Goal: Task Accomplishment & Management: Use online tool/utility

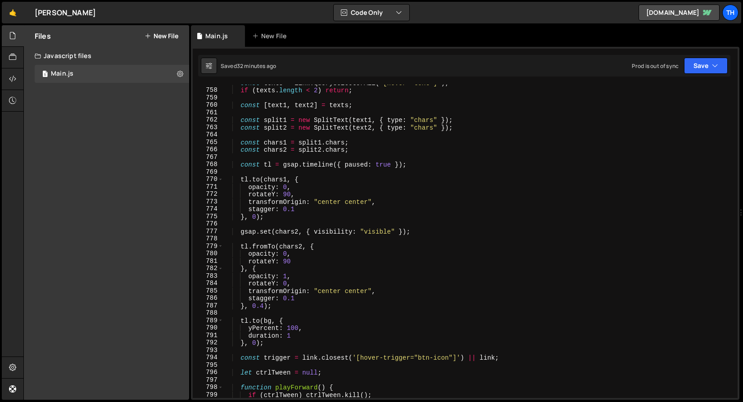
scroll to position [0, 15]
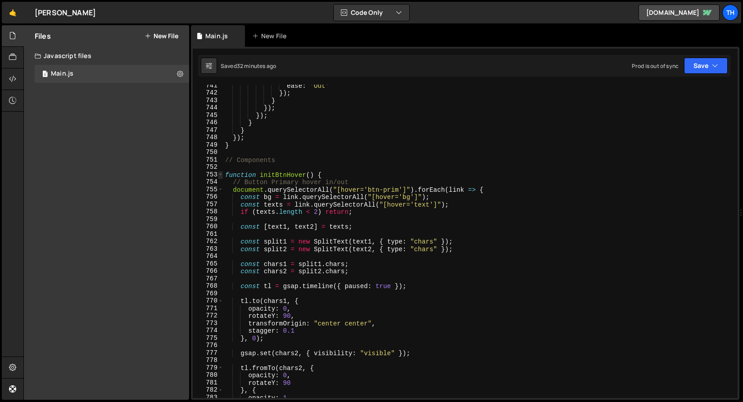
click at [219, 174] on span at bounding box center [220, 175] width 5 height 8
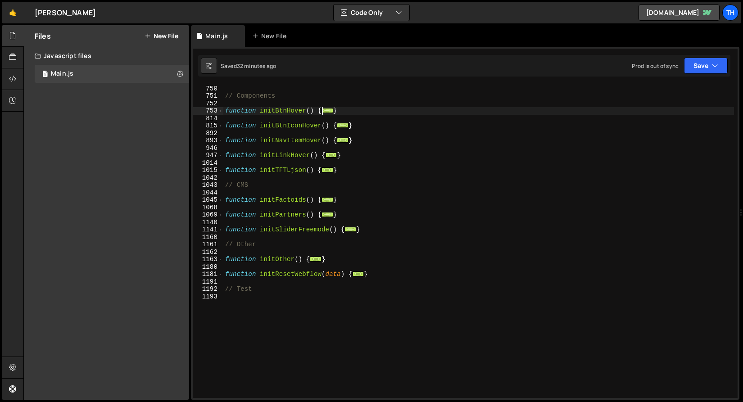
scroll to position [264, 0]
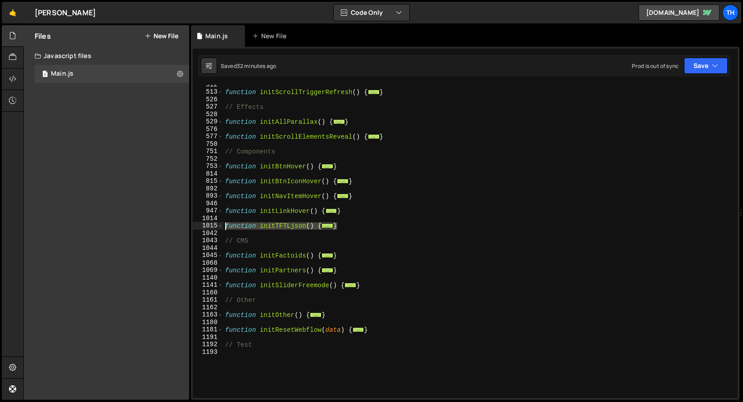
drag, startPoint x: 366, startPoint y: 225, endPoint x: 200, endPoint y: 225, distance: 165.3
click at [200, 225] on div "ctrlTween = gsap.to(tl, { progress: 0, duration: 0.6, ease: "Out", overwrite: t…" at bounding box center [465, 242] width 545 height 314
paste textarea "}"
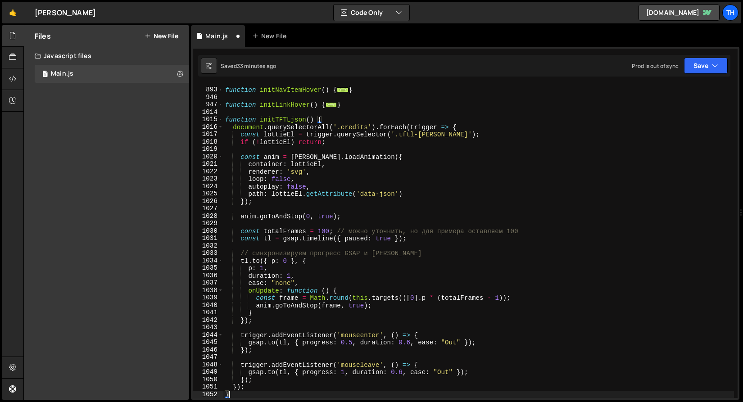
scroll to position [370, 0]
click at [703, 61] on button "Save" at bounding box center [706, 66] width 44 height 16
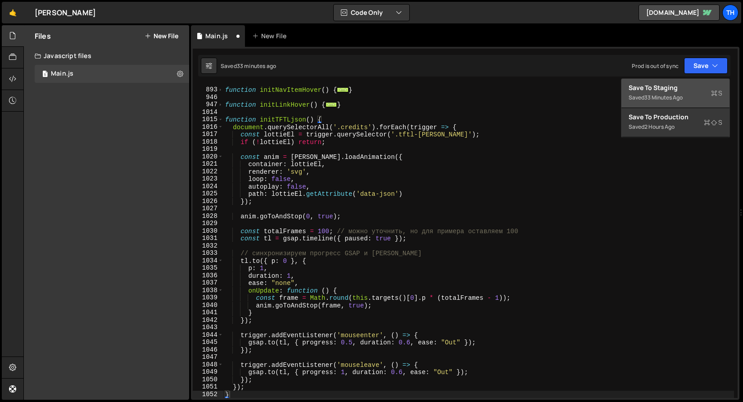
click at [689, 98] on div "Saved 33 minutes ago" at bounding box center [676, 97] width 94 height 11
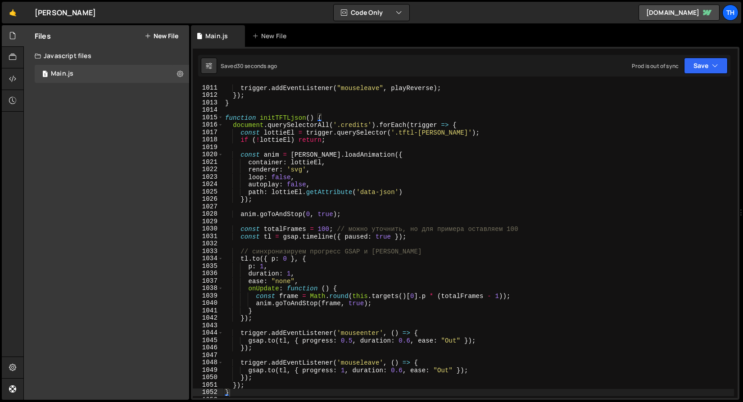
scroll to position [7516, 0]
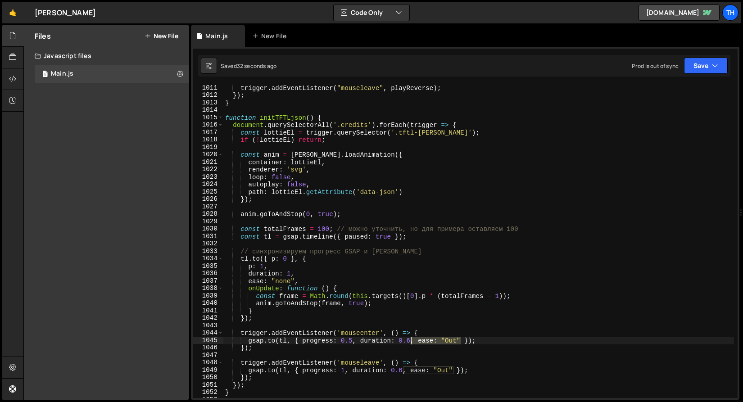
drag, startPoint x: 462, startPoint y: 342, endPoint x: 412, endPoint y: 341, distance: 50.0
click at [412, 341] on div "trigger . addEventListener ( "mouseleave" , playReverse ) ; }) ; } function ini…" at bounding box center [478, 248] width 511 height 328
drag, startPoint x: 410, startPoint y: 373, endPoint x: 455, endPoint y: 371, distance: 44.6
click at [455, 371] on div "trigger . addEventListener ( "mouseleave" , playReverse ) ; }) ; } function ini…" at bounding box center [478, 248] width 511 height 328
click at [696, 67] on button "Save" at bounding box center [706, 66] width 44 height 16
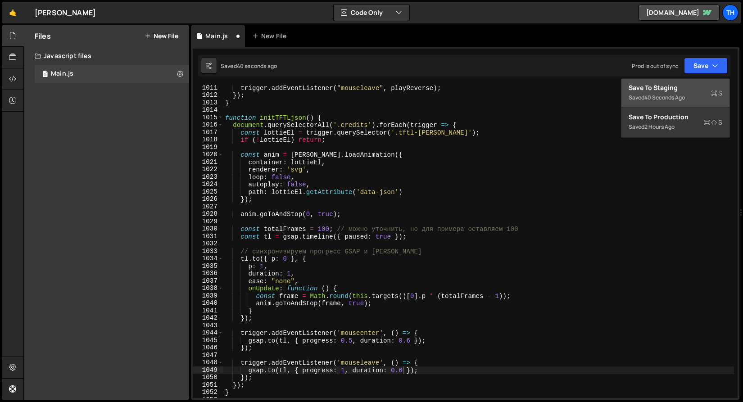
click at [692, 86] on div "Save to Staging S" at bounding box center [676, 87] width 94 height 9
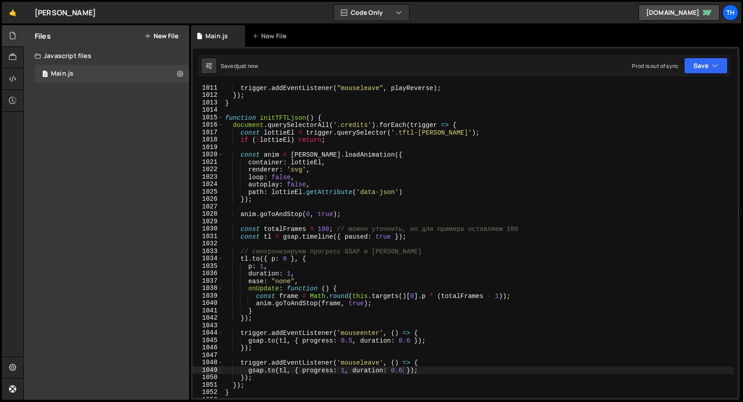
type textarea "// синхронизируем прогресс GSAP и Lottie"
drag, startPoint x: 406, startPoint y: 252, endPoint x: 175, endPoint y: 250, distance: 230.7
click at [175, 250] on div "Files New File Create your first file Get started by starting a Javascript or C…" at bounding box center [383, 212] width 720 height 375
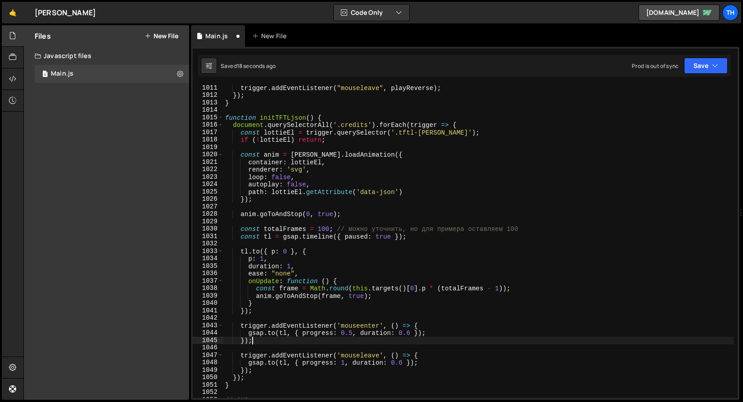
click at [397, 337] on div "trigger . addEventListener ( "mouseleave" , playReverse ) ; }) ; } function ini…" at bounding box center [478, 248] width 511 height 328
drag, startPoint x: 401, startPoint y: 332, endPoint x: 410, endPoint y: 333, distance: 8.1
click at [410, 333] on div "trigger . addEventListener ( "mouseleave" , playReverse ) ; }) ; } function ini…" at bounding box center [478, 248] width 511 height 328
drag, startPoint x: 401, startPoint y: 334, endPoint x: 412, endPoint y: 334, distance: 11.3
click at [412, 334] on div "trigger . addEventListener ( "mouseleave" , playReverse ) ; }) ; } function ini…" at bounding box center [478, 248] width 511 height 328
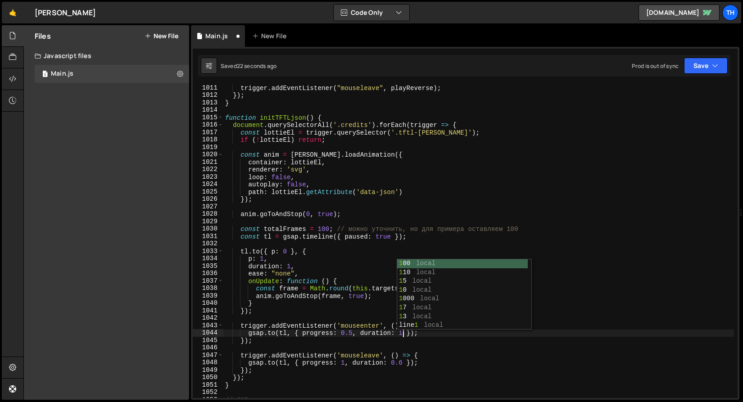
scroll to position [0, 12]
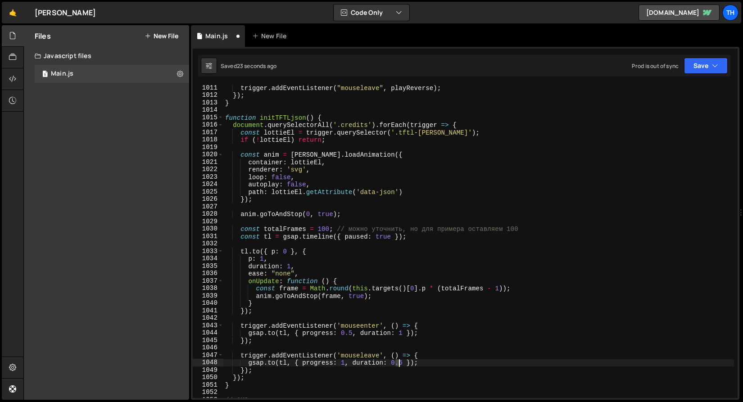
drag, startPoint x: 394, startPoint y: 362, endPoint x: 402, endPoint y: 363, distance: 8.2
click at [402, 363] on div "trigger . addEventListener ( "mouseleave" , playReverse ) ; }) ; } function ini…" at bounding box center [478, 248] width 511 height 328
click at [390, 363] on div "trigger . addEventListener ( "mouseleave" , playReverse ) ; }) ; } function ini…" at bounding box center [478, 248] width 511 height 328
click at [394, 365] on div "trigger . addEventListener ( "mouseleave" , playReverse ) ; }) ; } function ini…" at bounding box center [478, 248] width 511 height 328
drag, startPoint x: 393, startPoint y: 363, endPoint x: 402, endPoint y: 363, distance: 9.0
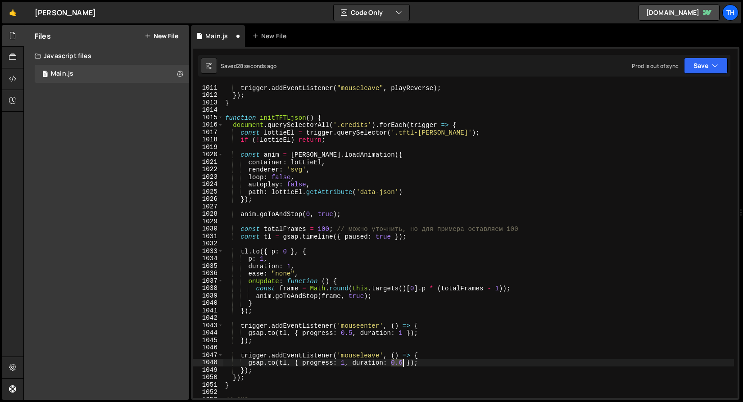
click at [402, 363] on div "trigger . addEventListener ( "mouseleave" , playReverse ) ; }) ; } function ini…" at bounding box center [478, 248] width 511 height 328
click at [343, 288] on div "trigger . addEventListener ( "mouseleave" , playReverse ) ; }) ; } function ini…" at bounding box center [478, 248] width 511 height 328
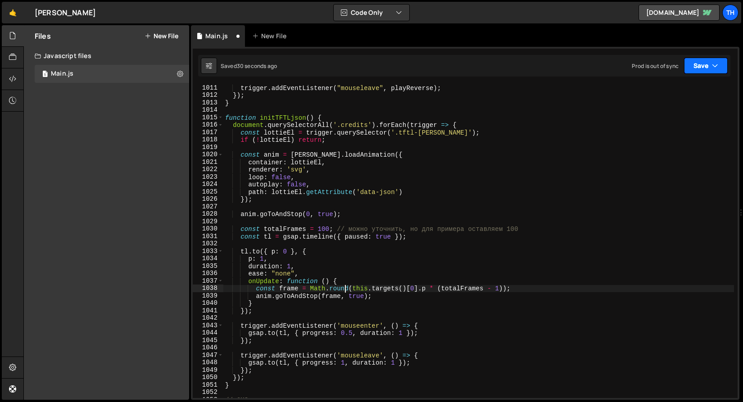
click at [699, 70] on button "Save" at bounding box center [706, 66] width 44 height 16
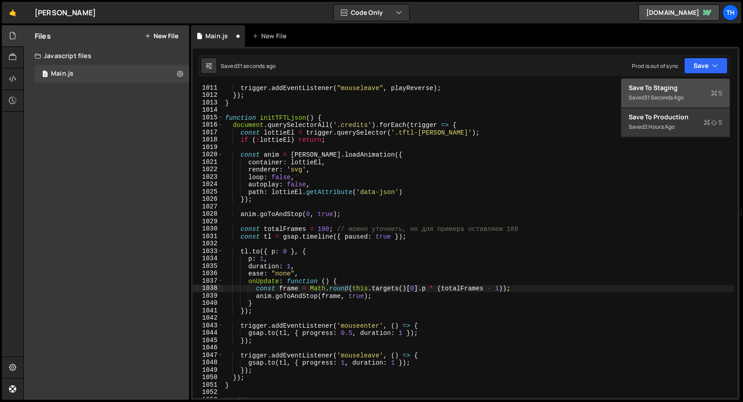
click at [682, 97] on div "31 seconds ago" at bounding box center [664, 98] width 39 height 8
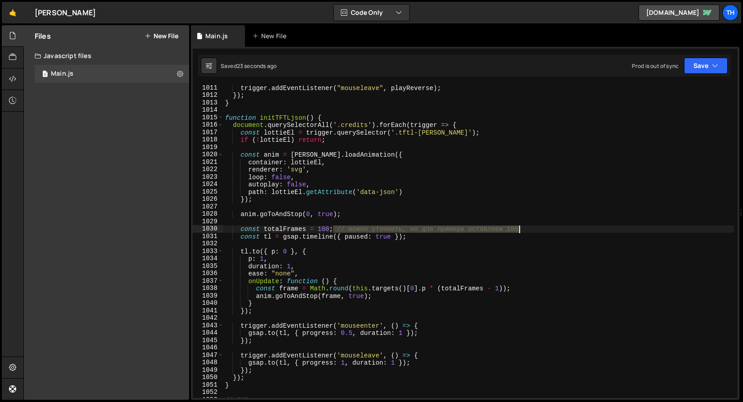
drag, startPoint x: 335, startPoint y: 227, endPoint x: 535, endPoint y: 230, distance: 200.1
click at [535, 230] on div "trigger . addEventListener ( "mouseleave" , playReverse ) ; }) ; } function ini…" at bounding box center [478, 248] width 511 height 328
click at [324, 227] on div "trigger . addEventListener ( "mouseleave" , playReverse ) ; }) ; } function ini…" at bounding box center [478, 248] width 511 height 328
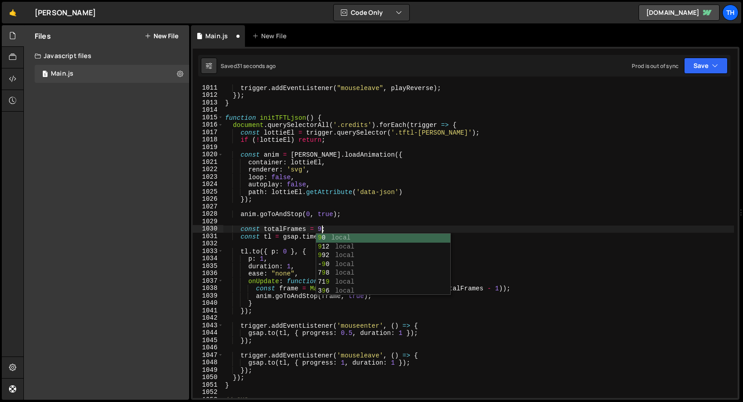
scroll to position [0, 7]
click at [309, 190] on div "trigger . addEventListener ( "mouseleave" , playReverse ) ; }) ; } function ini…" at bounding box center [478, 248] width 511 height 328
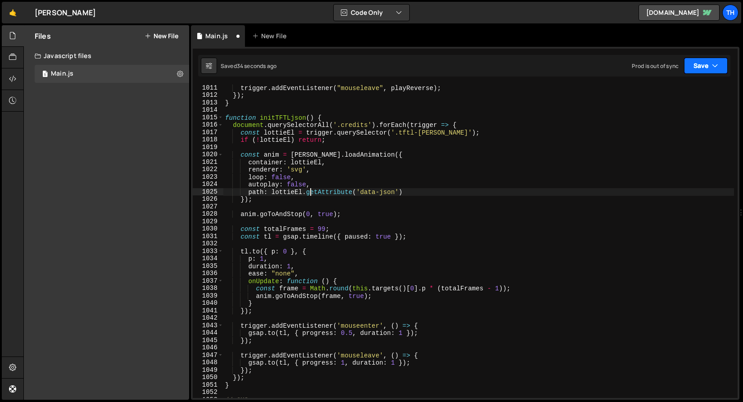
drag, startPoint x: 699, startPoint y: 69, endPoint x: 697, endPoint y: 73, distance: 5.0
click at [699, 69] on button "Save" at bounding box center [706, 66] width 44 height 16
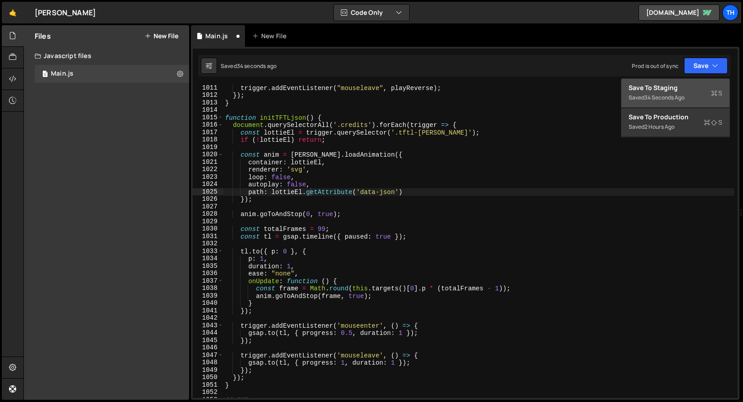
click at [684, 92] on div "Saved 34 seconds ago" at bounding box center [676, 97] width 94 height 11
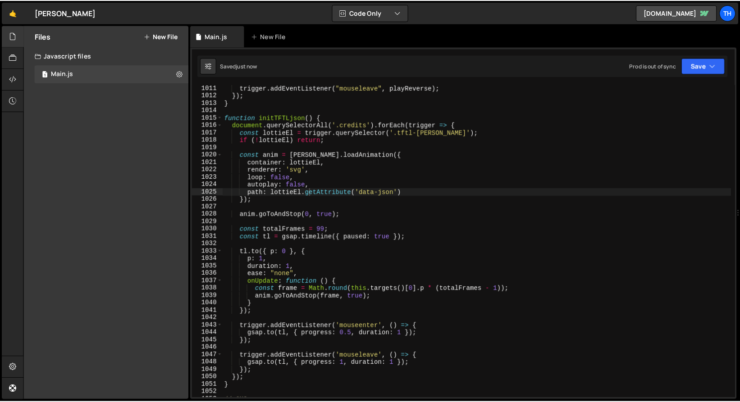
scroll to position [0, 0]
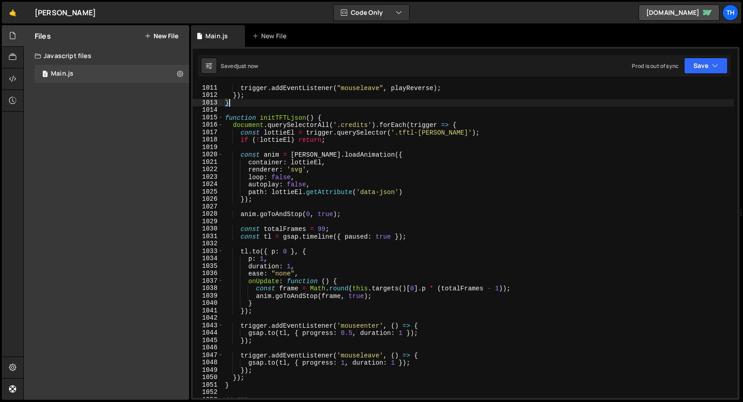
click at [445, 100] on div "trigger . addEventListener ( "mouseleave" , playReverse ) ; }) ; } function ini…" at bounding box center [478, 248] width 511 height 328
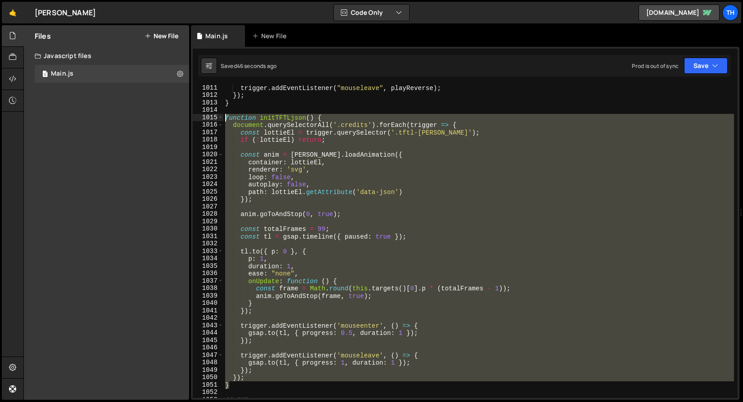
drag, startPoint x: 245, startPoint y: 384, endPoint x: 168, endPoint y: 118, distance: 276.9
click at [168, 118] on div "Files New File Create your first file Get started by starting a Javascript or C…" at bounding box center [383, 212] width 720 height 375
click at [720, 64] on button "Save" at bounding box center [706, 66] width 44 height 16
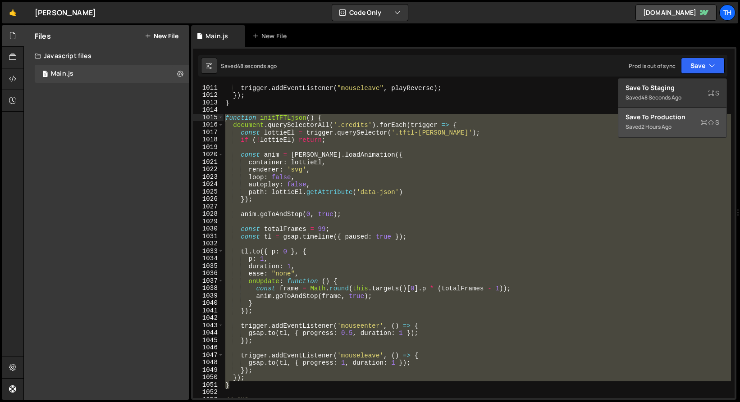
click at [687, 114] on div "Save to Production S" at bounding box center [672, 117] width 94 height 9
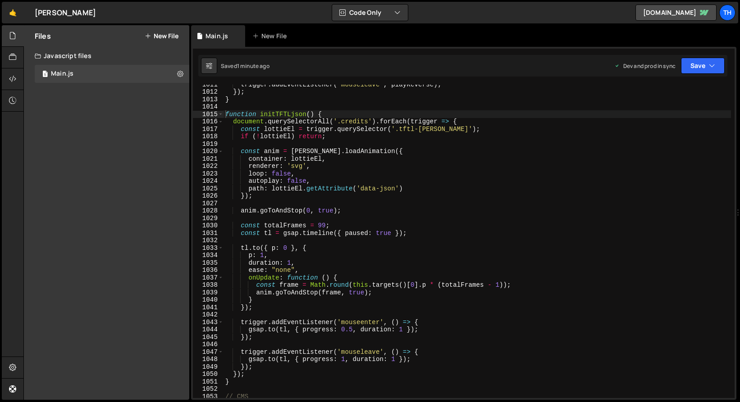
scroll to position [7519, 0]
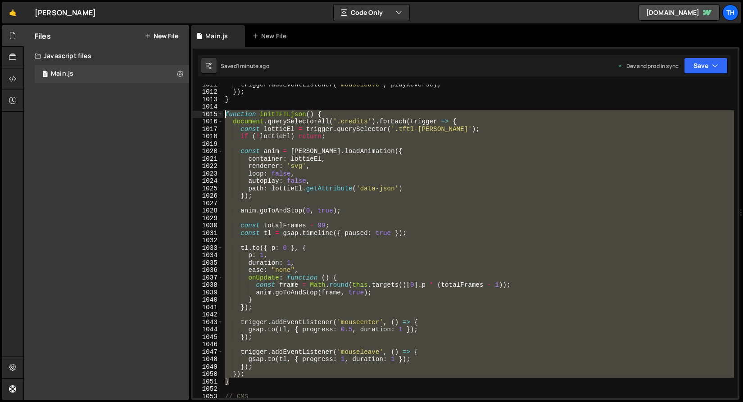
drag, startPoint x: 237, startPoint y: 380, endPoint x: 155, endPoint y: 117, distance: 275.7
click at [155, 117] on div "Files New File Create your first file Get started by starting a Javascript or C…" at bounding box center [383, 212] width 720 height 375
type textarea "function initTFTLjson() { document.querySelectorAll('.credits').forEach(trigger…"
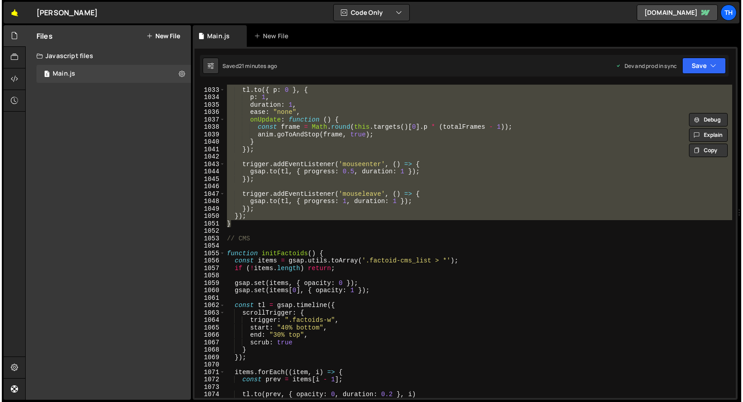
scroll to position [7677, 0]
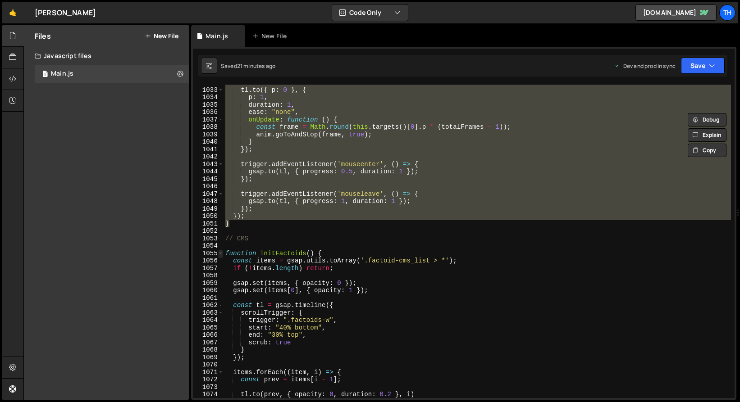
click at [222, 254] on span at bounding box center [220, 254] width 5 height 8
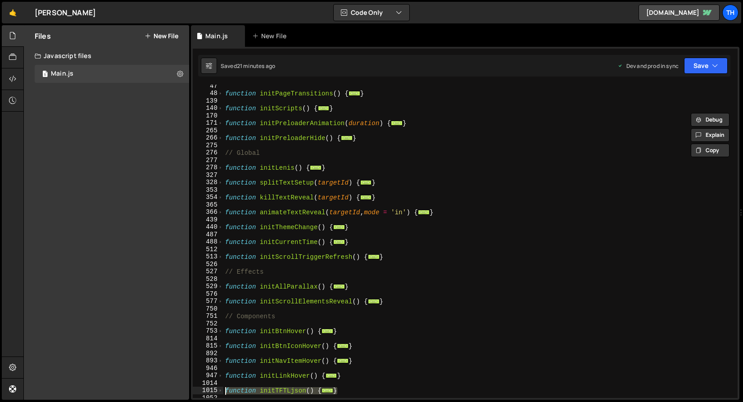
scroll to position [115, 0]
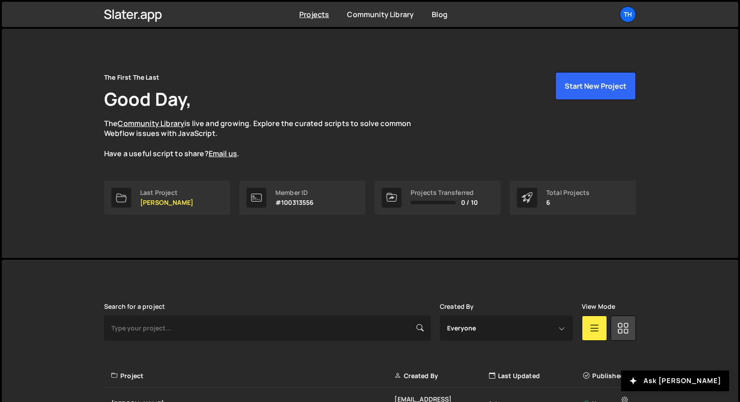
scroll to position [173, 0]
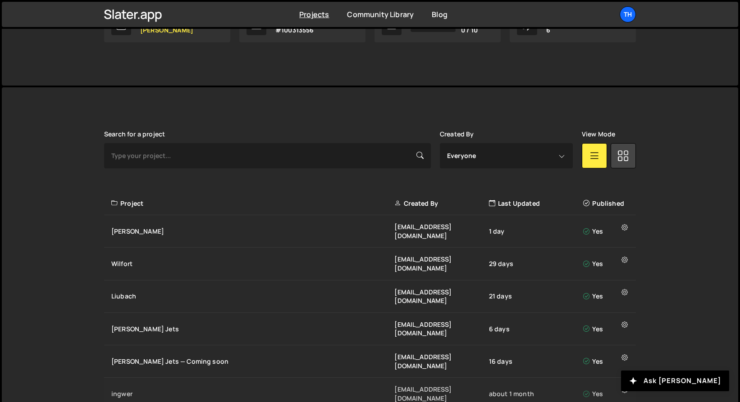
click at [133, 378] on div "ingwer ivanchopei@thefirstthelast.agency about 1 month Yes" at bounding box center [370, 394] width 532 height 32
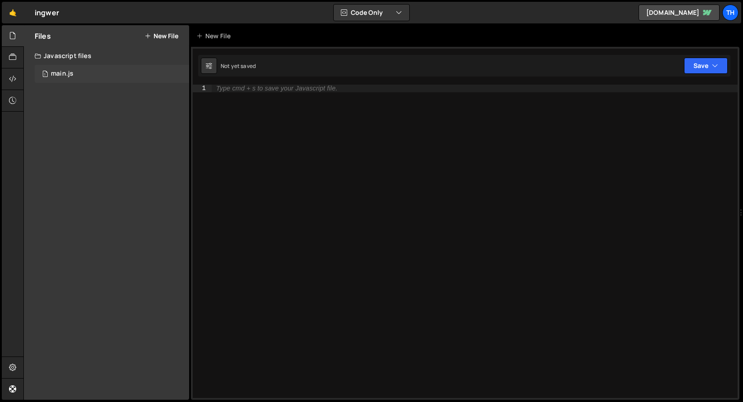
click at [47, 68] on div "1 main.js 0" at bounding box center [112, 74] width 155 height 18
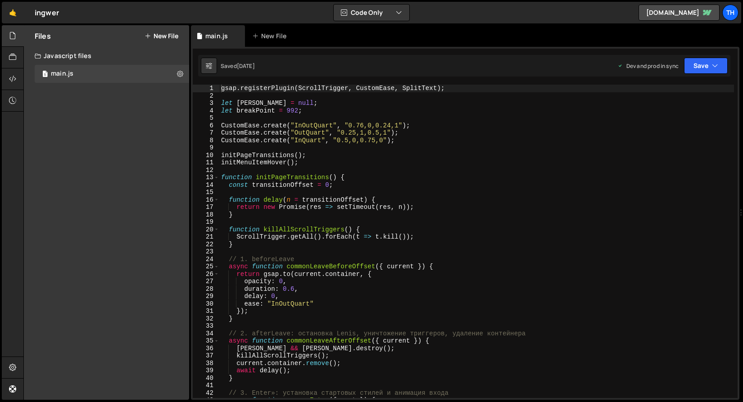
scroll to position [767, 0]
click at [220, 182] on div "gsap . registerPlugin ( ScrollTrigger , CustomEase , SplitText ) ; let lenis = …" at bounding box center [476, 249] width 515 height 328
click at [219, 179] on span at bounding box center [216, 178] width 5 height 8
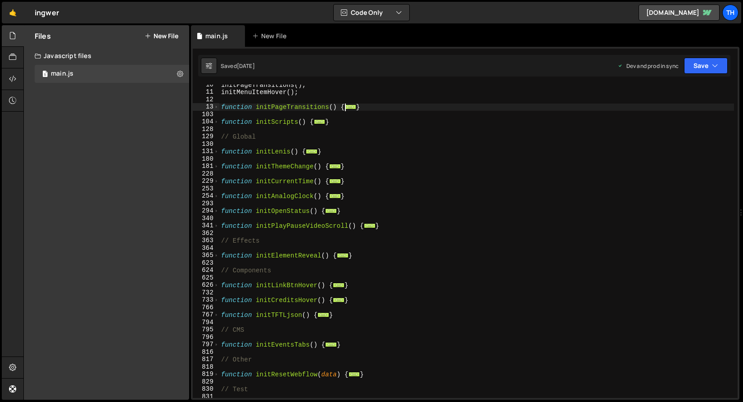
scroll to position [137, 0]
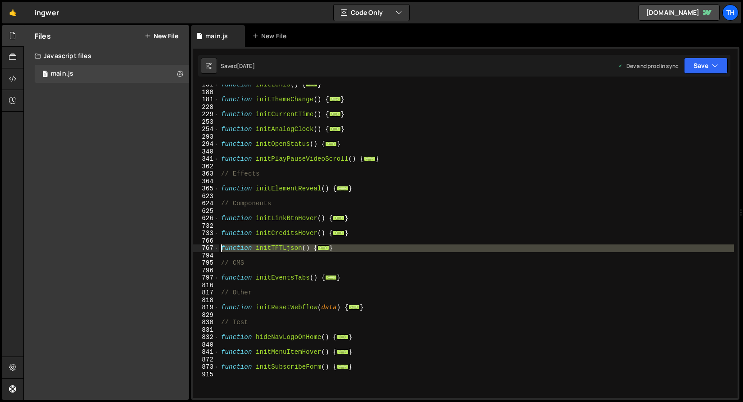
drag, startPoint x: 346, startPoint y: 252, endPoint x: 195, endPoint y: 248, distance: 151.9
click at [195, 248] on div "const transitionOffset = 0; 131 180 181 228 229 253 254 293 294 340 341 362 363…" at bounding box center [465, 242] width 545 height 314
paste textarea "}"
type textarea "}"
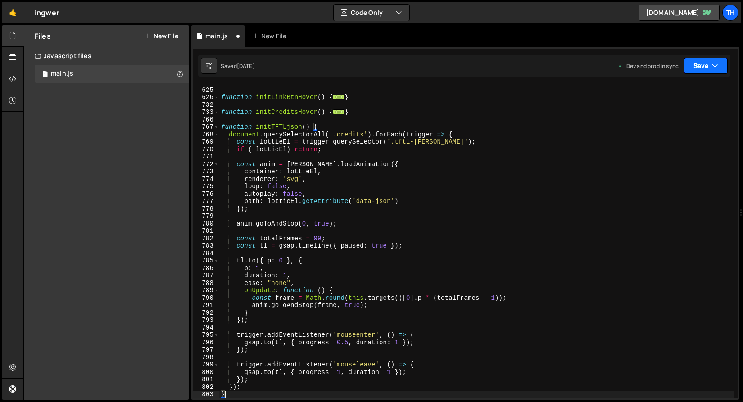
click at [698, 63] on button "Save" at bounding box center [706, 66] width 44 height 16
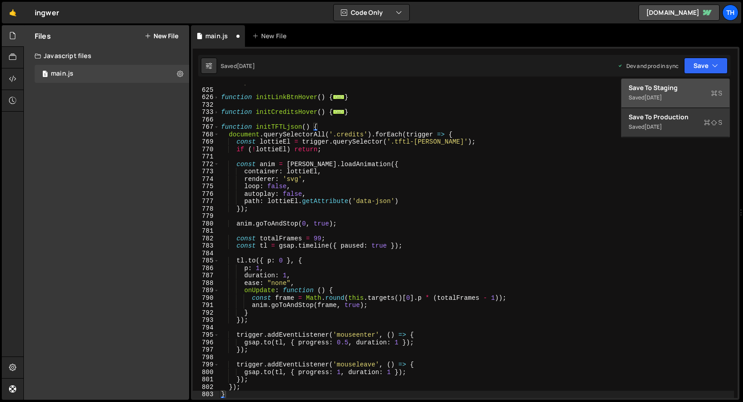
click at [683, 92] on div "Saved 1 week ago" at bounding box center [676, 97] width 94 height 11
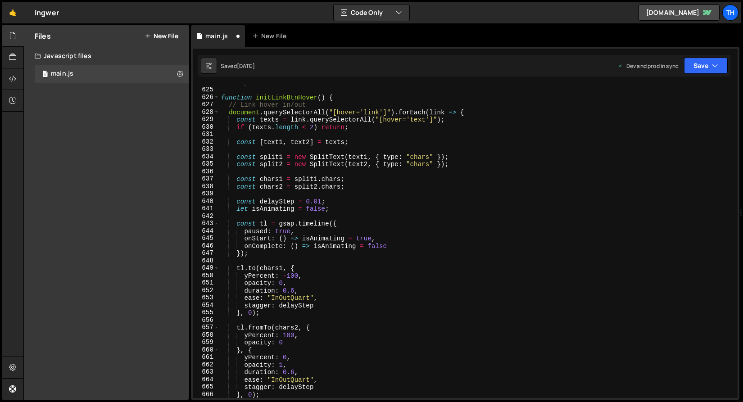
scroll to position [4637, 0]
click at [5, 16] on link "🤙" at bounding box center [13, 13] width 22 height 22
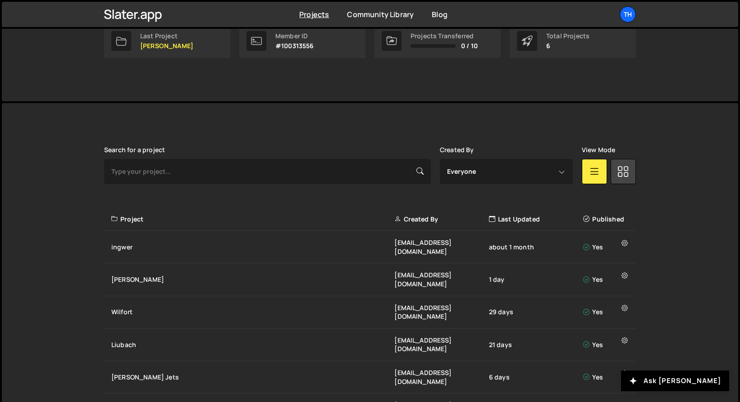
scroll to position [173, 0]
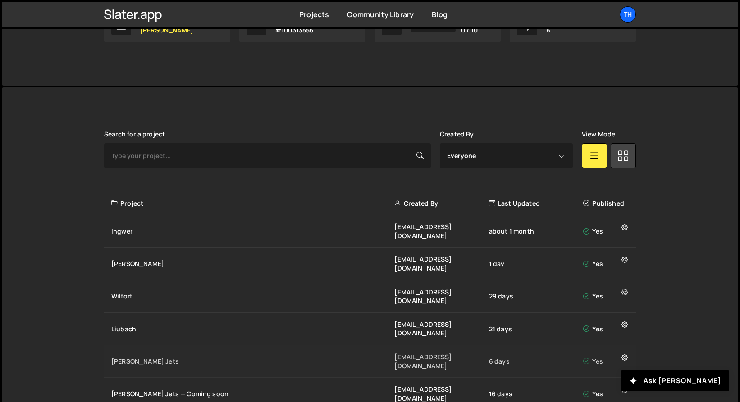
click at [148, 357] on div "[PERSON_NAME] Jets" at bounding box center [252, 361] width 283 height 9
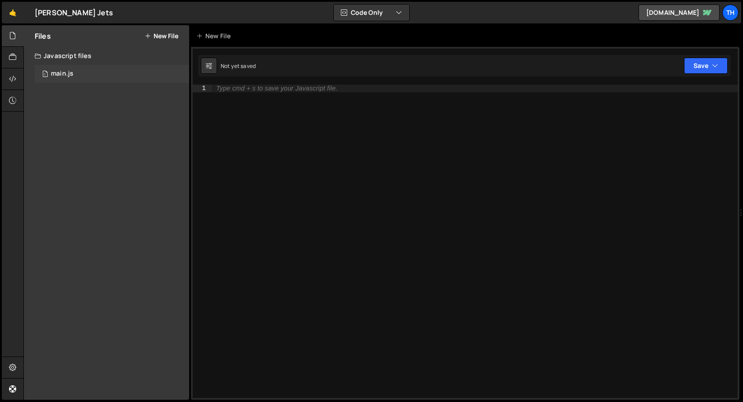
click at [172, 78] on div "1 main.js 0" at bounding box center [112, 74] width 155 height 18
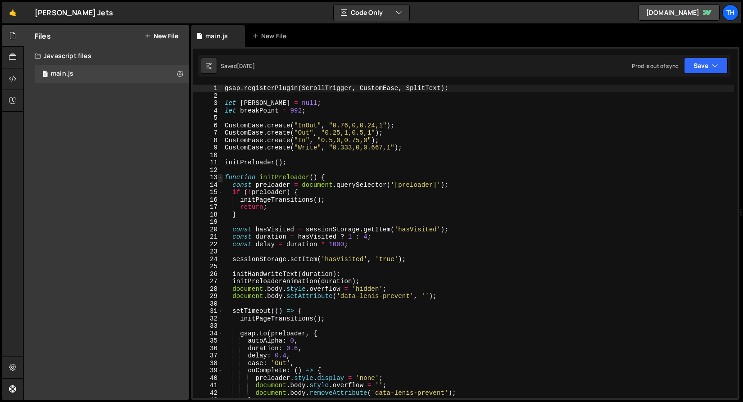
click at [220, 177] on span at bounding box center [220, 178] width 5 height 8
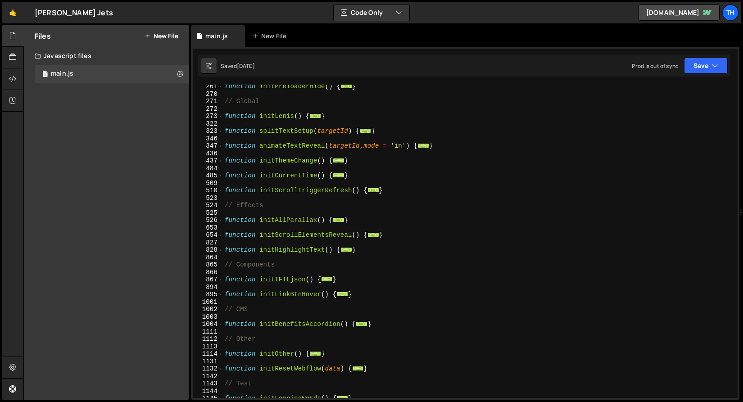
scroll to position [285, 0]
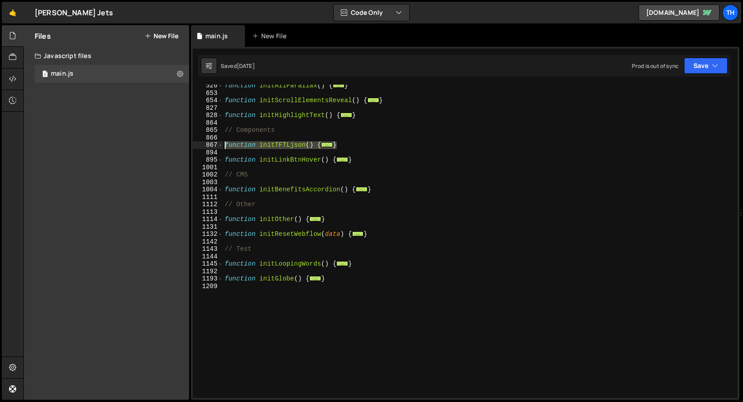
drag, startPoint x: 347, startPoint y: 146, endPoint x: 190, endPoint y: 142, distance: 157.3
click at [190, 142] on div "Files New File Javascript files 1 main.js 0 CSS files Copy share link Edit File…" at bounding box center [383, 212] width 720 height 375
paste textarea "}"
type textarea "}"
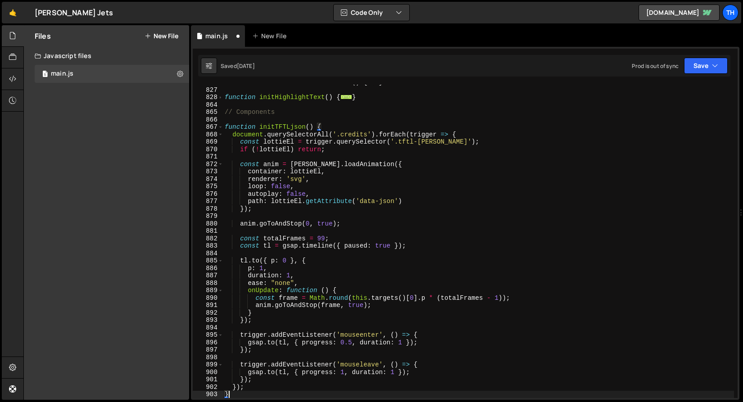
scroll to position [303, 0]
click at [716, 70] on icon "button" at bounding box center [715, 65] width 6 height 9
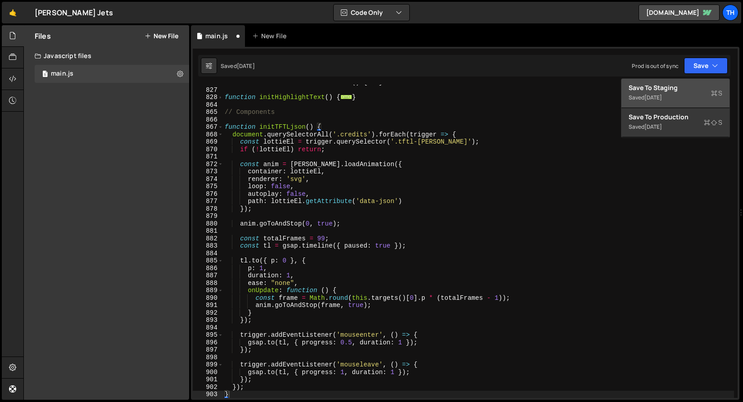
click at [704, 84] on div "Save to Staging S" at bounding box center [676, 87] width 94 height 9
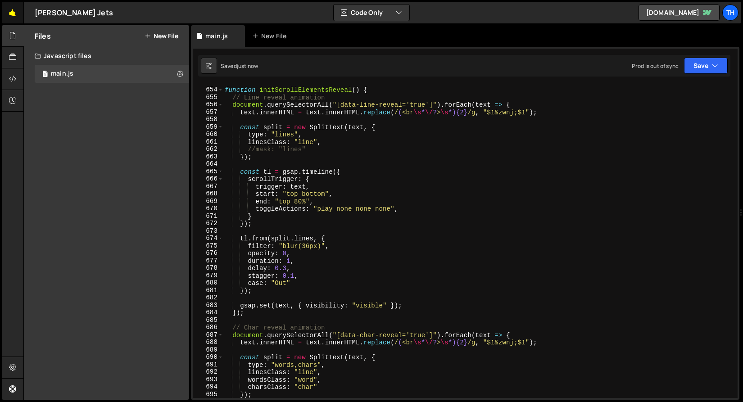
click at [4, 10] on link "🤙" at bounding box center [13, 13] width 22 height 22
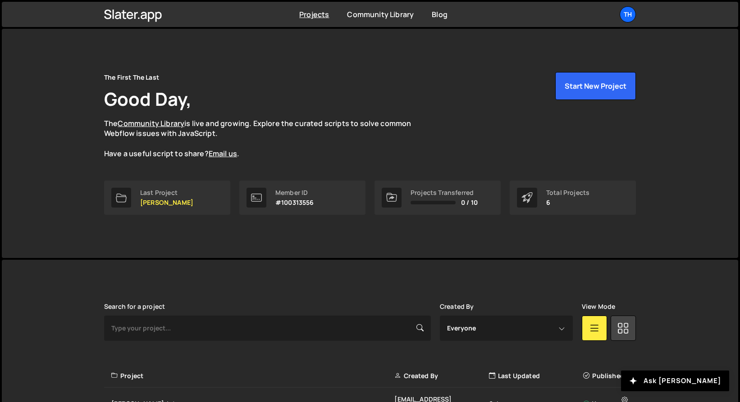
scroll to position [173, 0]
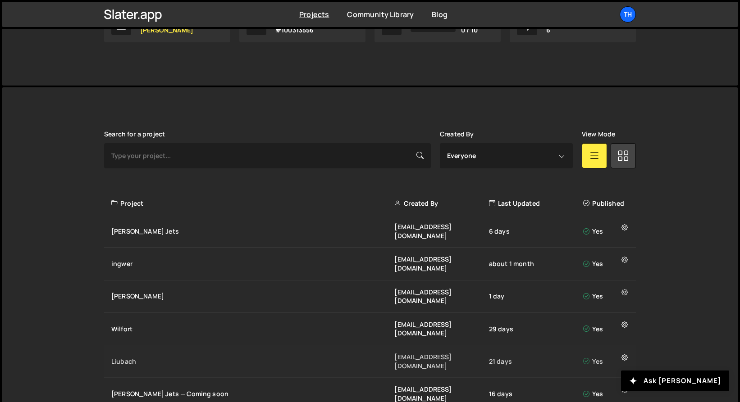
click at [184, 357] on div "Liubach" at bounding box center [252, 361] width 283 height 9
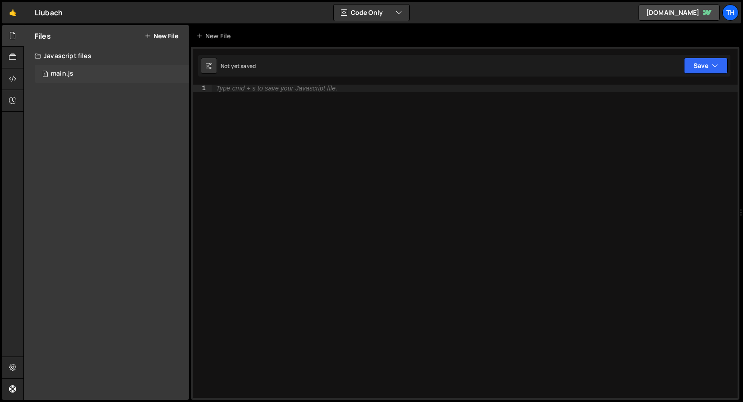
click at [68, 67] on div "1 main.js 0" at bounding box center [112, 74] width 155 height 18
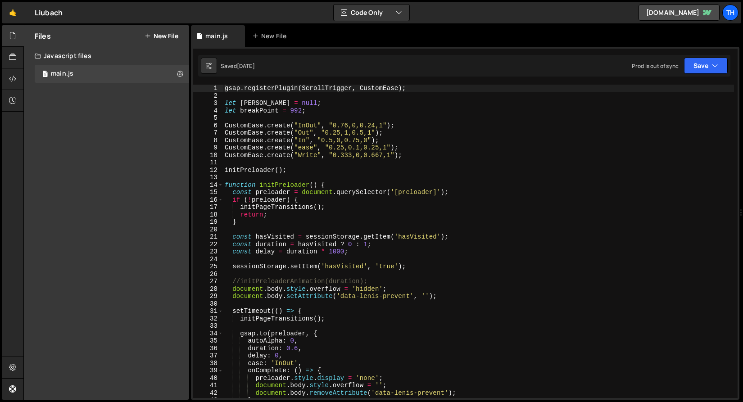
scroll to position [2381, 0]
click at [219, 182] on span at bounding box center [220, 186] width 5 height 8
click at [220, 182] on span at bounding box center [220, 186] width 5 height 8
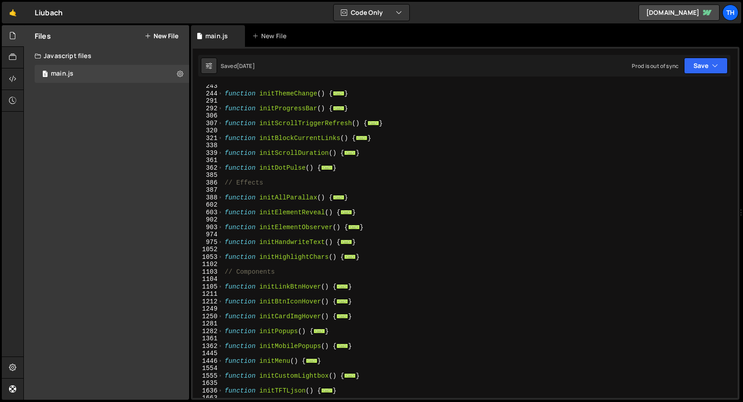
scroll to position [208, 0]
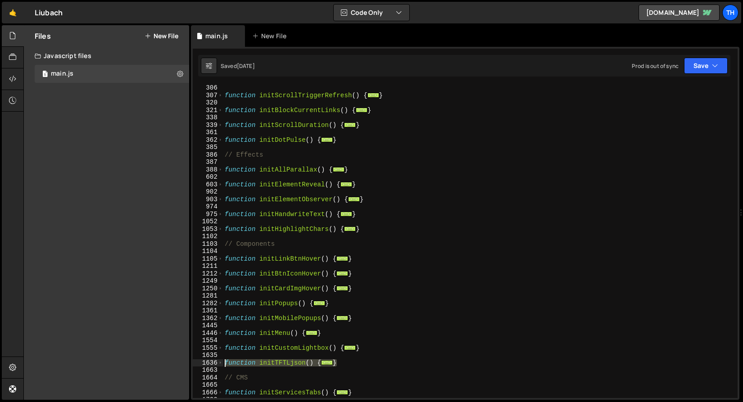
drag, startPoint x: 345, startPoint y: 366, endPoint x: 185, endPoint y: 361, distance: 160.0
click at [185, 361] on div "Files New File Javascript files 1 main.js 0 CSS files Copy share link Edit File…" at bounding box center [383, 212] width 720 height 375
paste textarea "}"
type textarea "}"
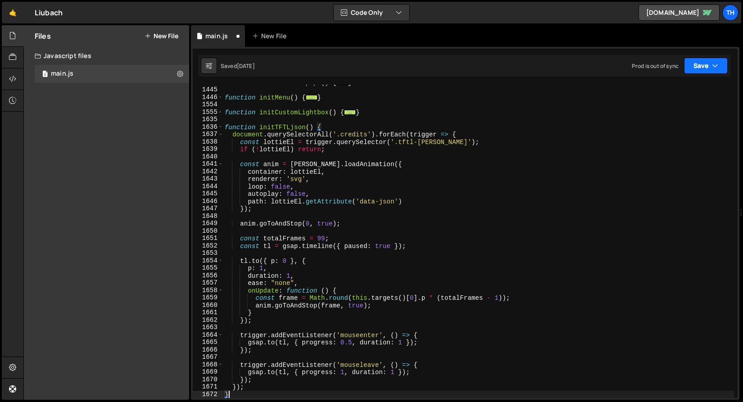
click at [717, 65] on icon "button" at bounding box center [715, 65] width 6 height 9
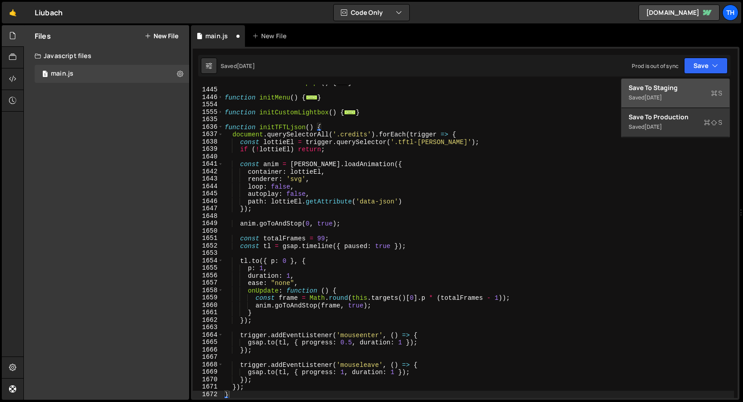
click at [701, 96] on div "Saved 1 day ago" at bounding box center [676, 97] width 94 height 11
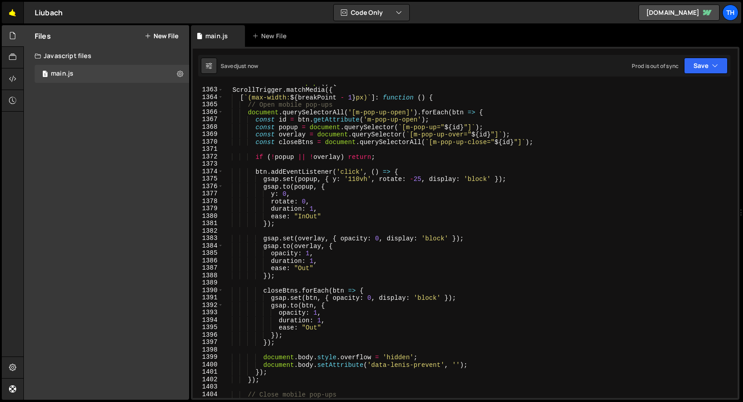
click at [11, 18] on link "🤙" at bounding box center [13, 13] width 22 height 22
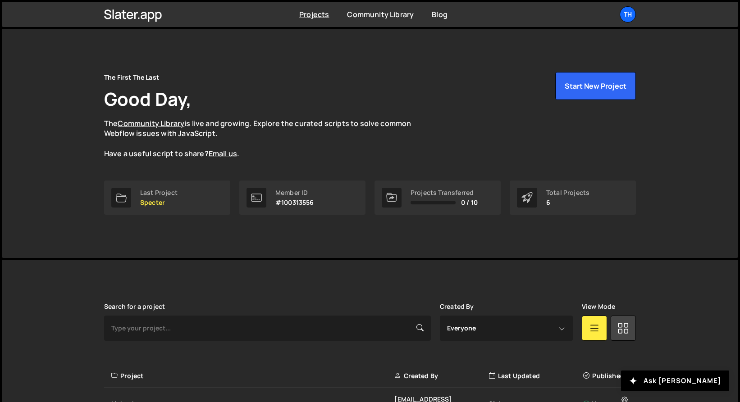
scroll to position [173, 0]
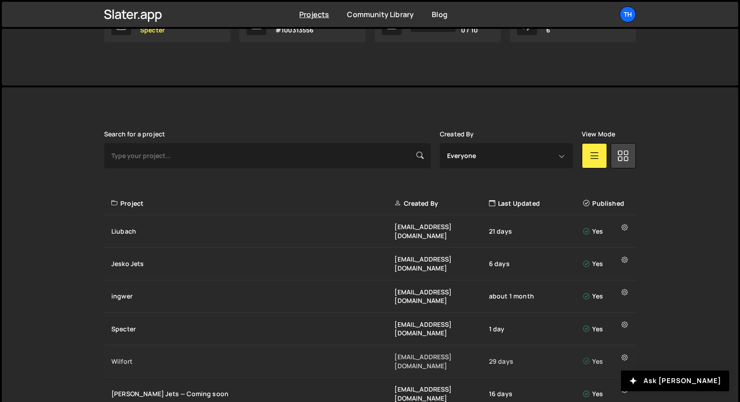
click at [153, 346] on div "Wilfort [EMAIL_ADDRESS][DOMAIN_NAME] 29 days Yes" at bounding box center [370, 362] width 532 height 32
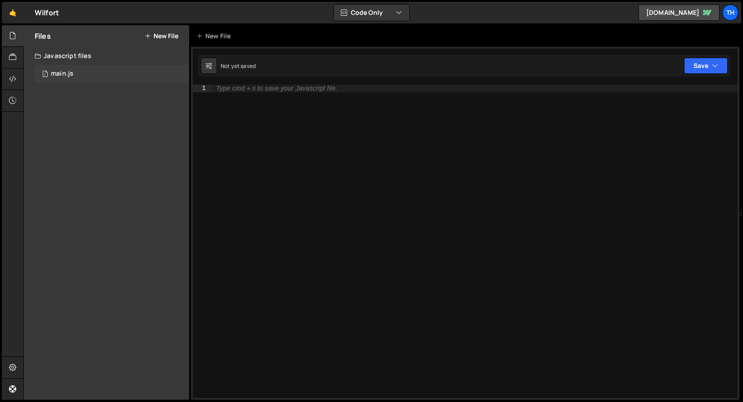
click at [138, 68] on div "1 main.js 0" at bounding box center [112, 74] width 155 height 18
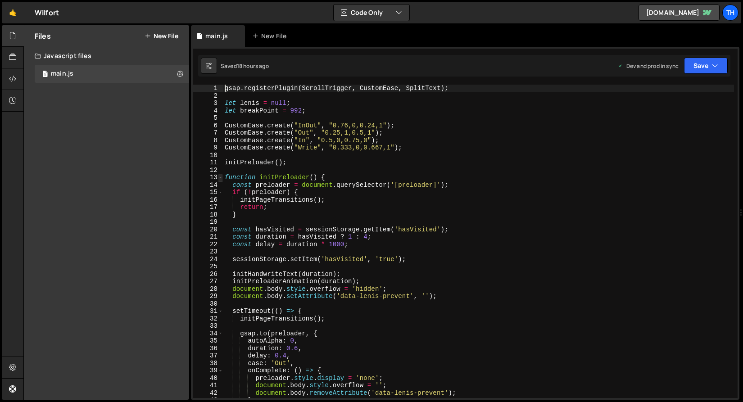
click at [221, 175] on span at bounding box center [220, 178] width 5 height 8
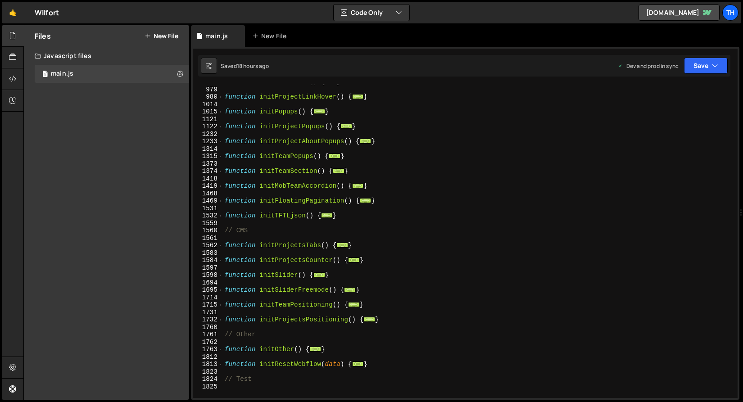
scroll to position [363, 0]
drag, startPoint x: 355, startPoint y: 217, endPoint x: 207, endPoint y: 217, distance: 147.3
click at [207, 217] on div "gsap.registerPlugin(ScrollTrigger, CustomEase, SplitText); 945 979 980 1014 101…" at bounding box center [465, 242] width 545 height 314
paste textarea "}"
type textarea "}"
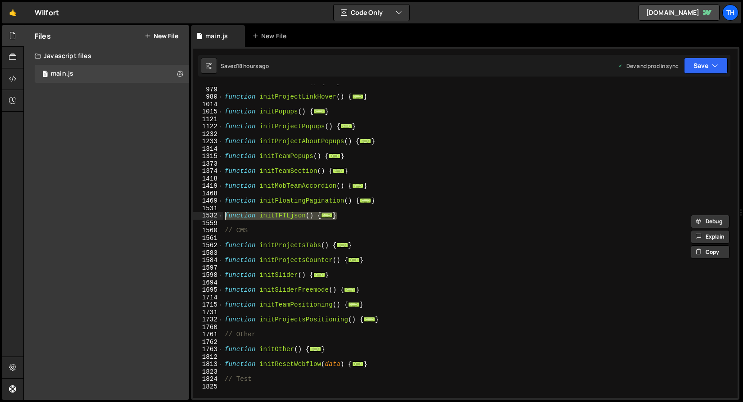
scroll to position [452, 0]
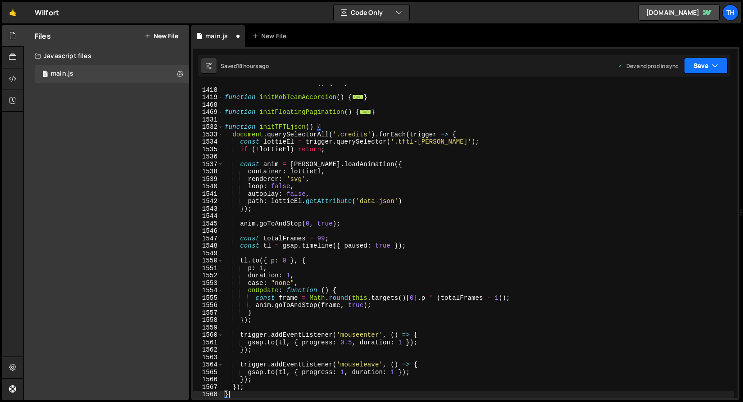
drag, startPoint x: 698, startPoint y: 71, endPoint x: 695, endPoint y: 77, distance: 7.3
click at [698, 70] on button "Save" at bounding box center [706, 66] width 44 height 16
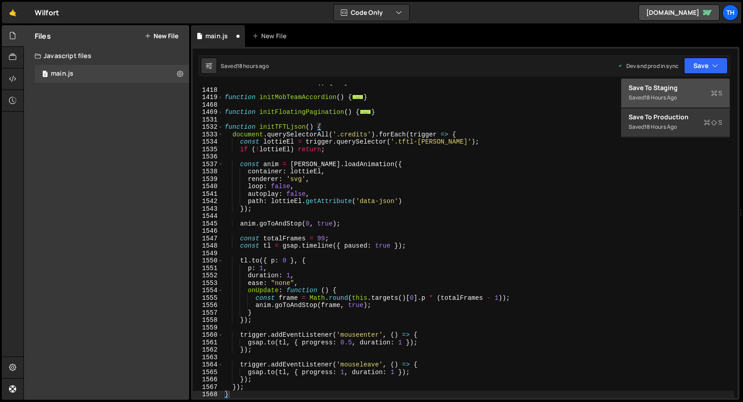
click at [691, 93] on div "Saved 18 hours ago" at bounding box center [676, 97] width 94 height 11
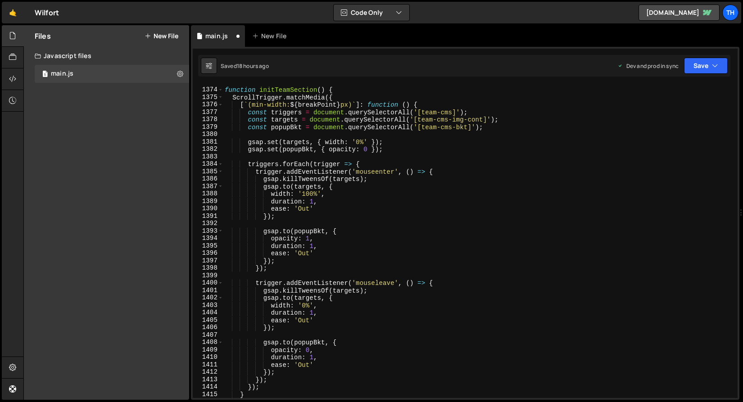
scroll to position [10213, 0]
click at [24, 12] on div "🤙 Wilfort ⚠️ Code is being edited in another browser" at bounding box center [30, 13] width 57 height 22
click at [16, 10] on link "🤙" at bounding box center [13, 13] width 22 height 22
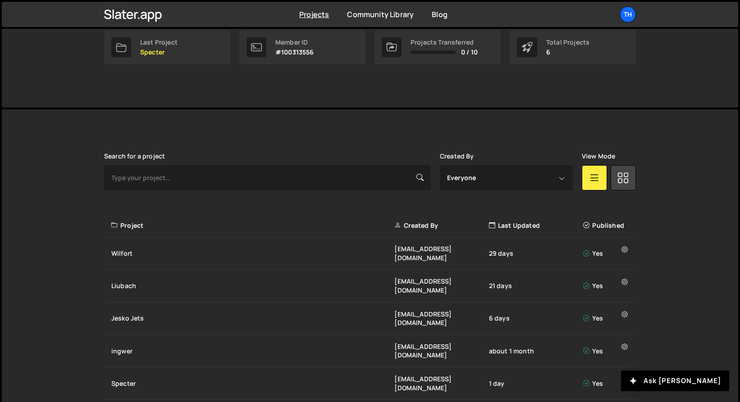
scroll to position [162, 0]
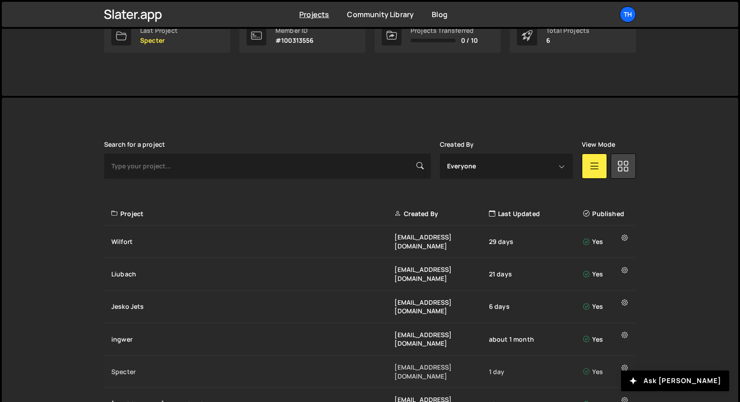
click at [139, 368] on div "Specter" at bounding box center [252, 372] width 283 height 9
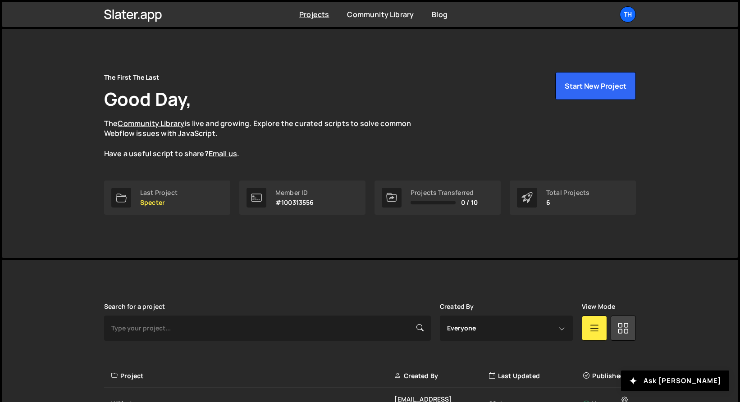
scroll to position [173, 0]
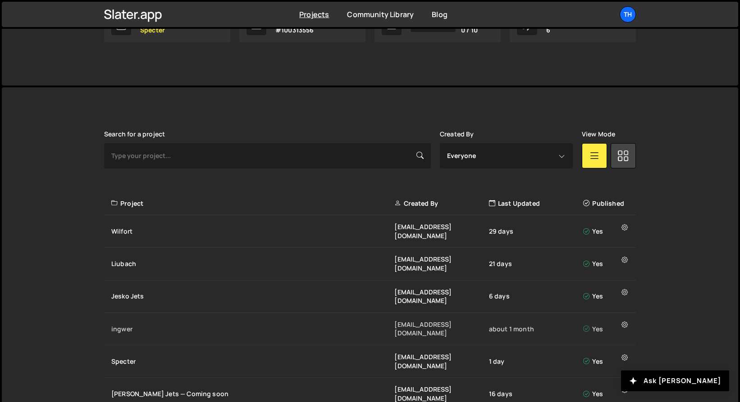
click at [147, 313] on div "ingwer [EMAIL_ADDRESS][DOMAIN_NAME] about 1 month Yes" at bounding box center [370, 329] width 532 height 32
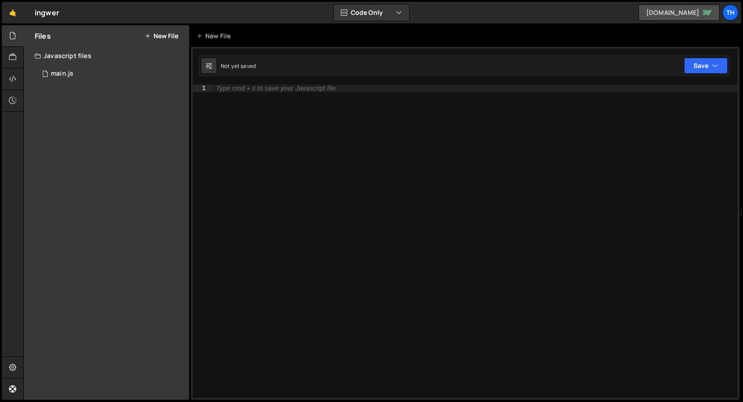
click at [696, 14] on link "[DOMAIN_NAME]" at bounding box center [679, 13] width 81 height 16
click at [699, 65] on button "Save" at bounding box center [706, 66] width 44 height 16
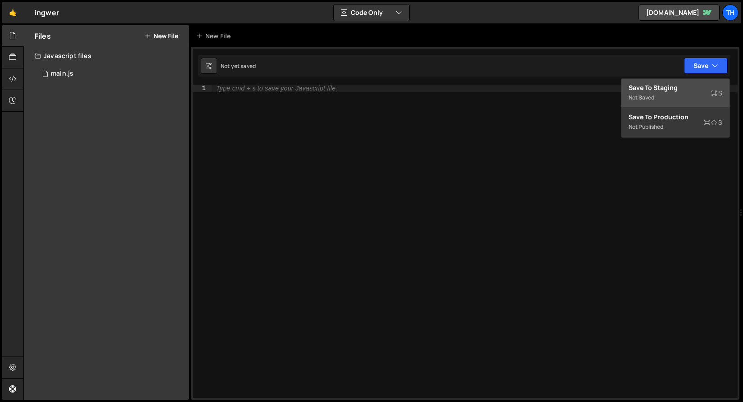
click at [683, 87] on div "Save to Staging S" at bounding box center [676, 87] width 94 height 9
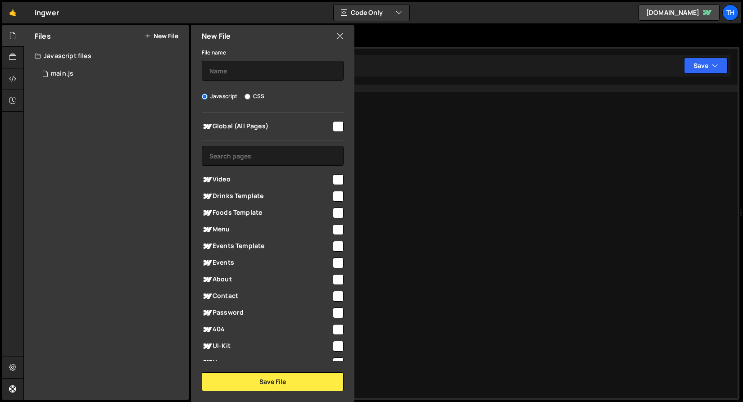
click at [661, 91] on div "Type cmd + s to save your Javascript file." at bounding box center [475, 249] width 526 height 328
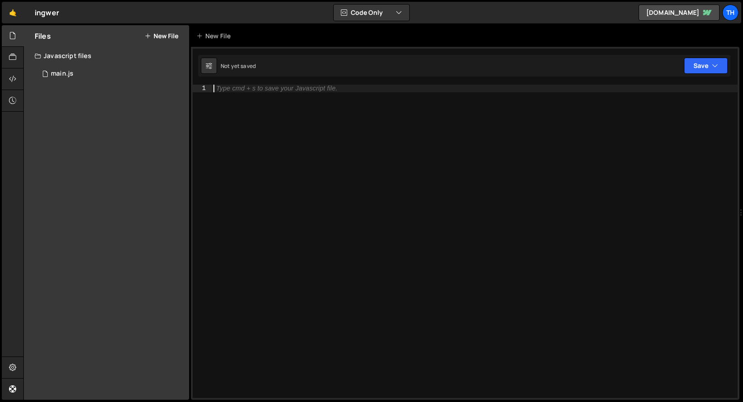
drag, startPoint x: 123, startPoint y: 71, endPoint x: 224, endPoint y: 73, distance: 100.9
click at [123, 71] on div "1 main.js 0" at bounding box center [112, 74] width 155 height 18
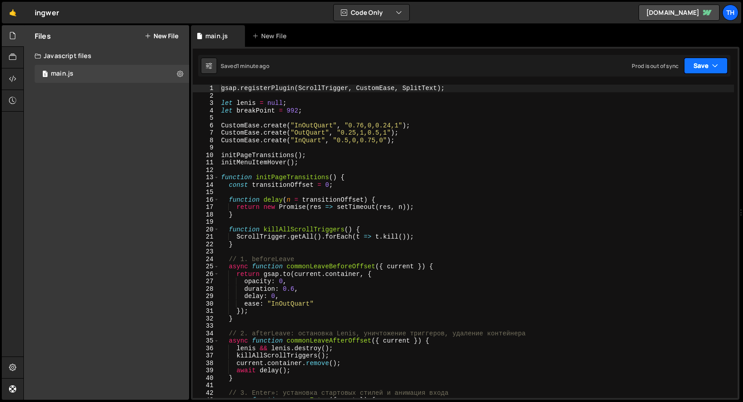
click at [708, 73] on button "Save" at bounding box center [706, 66] width 44 height 16
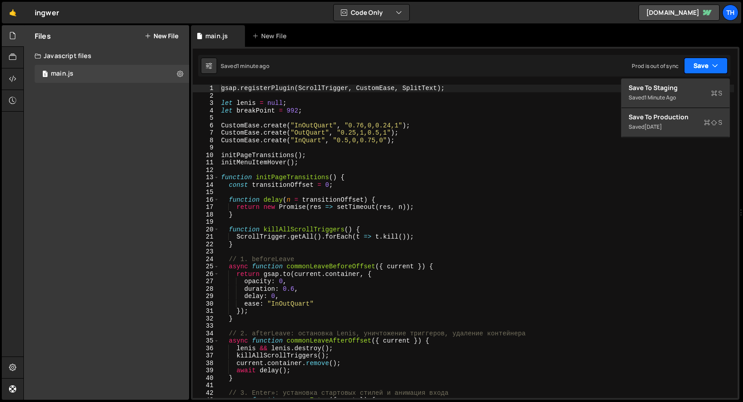
scroll to position [767, 0]
click at [689, 83] on div "Save to Staging S" at bounding box center [676, 87] width 94 height 9
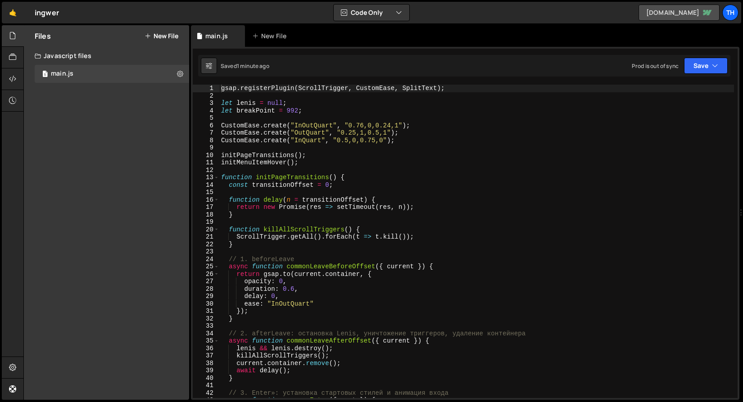
click at [694, 15] on link "ingwer.webflow.io" at bounding box center [679, 13] width 81 height 16
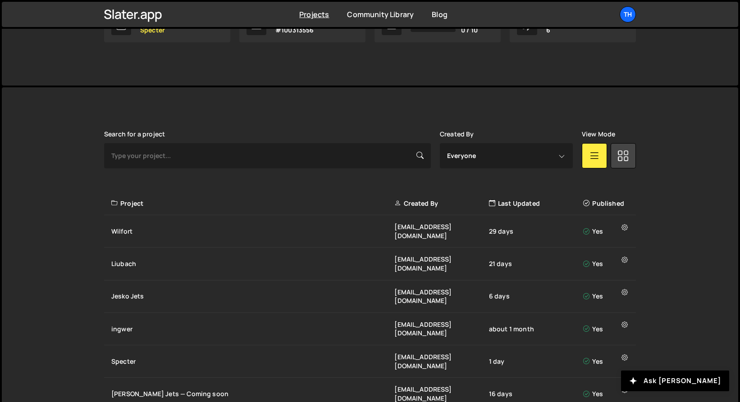
scroll to position [173, 0]
click at [132, 292] on div "Jesko Jets" at bounding box center [252, 296] width 283 height 9
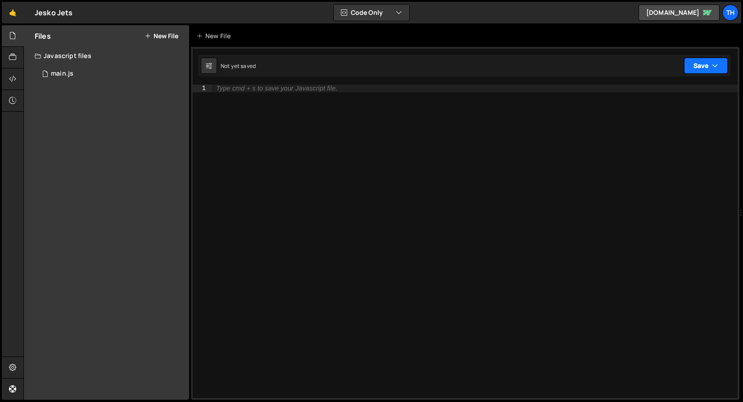
click at [698, 67] on button "Save" at bounding box center [706, 66] width 44 height 16
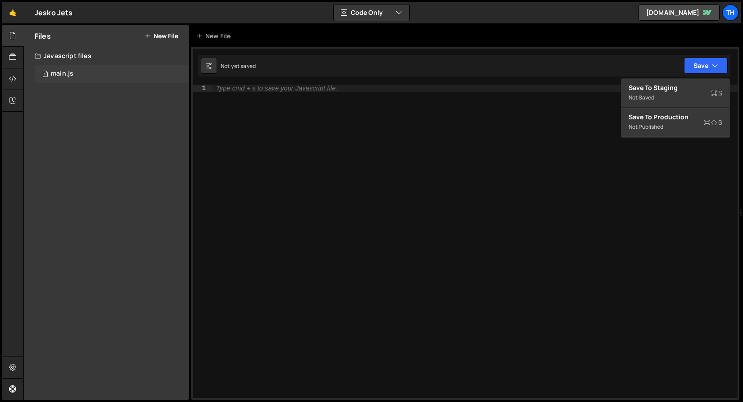
click at [157, 77] on div "1 main.js 0" at bounding box center [112, 74] width 155 height 18
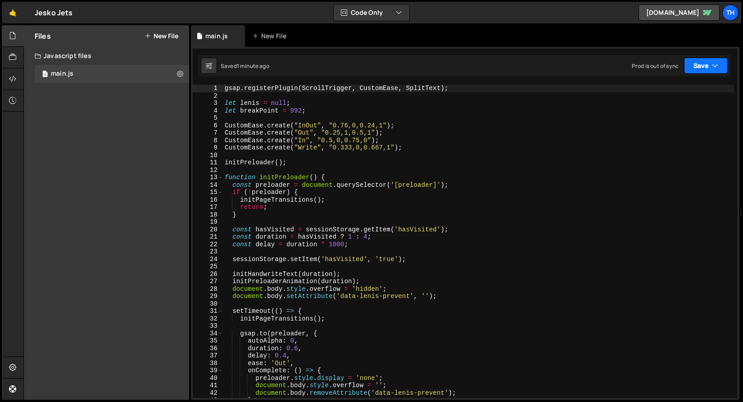
click at [694, 69] on button "Save" at bounding box center [706, 66] width 44 height 16
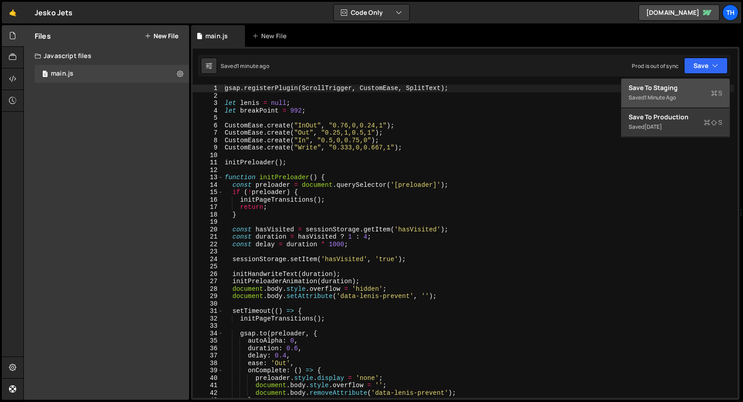
click at [689, 94] on div "Saved 1 minute ago" at bounding box center [676, 97] width 94 height 11
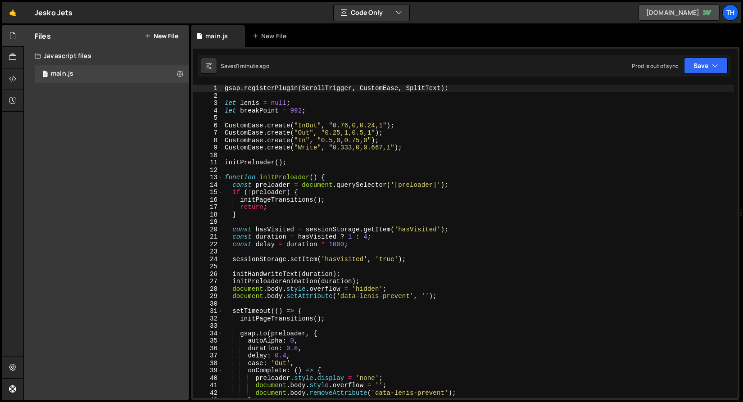
click at [663, 18] on link "[DOMAIN_NAME]" at bounding box center [679, 13] width 81 height 16
click at [719, 67] on button "Save" at bounding box center [706, 66] width 44 height 16
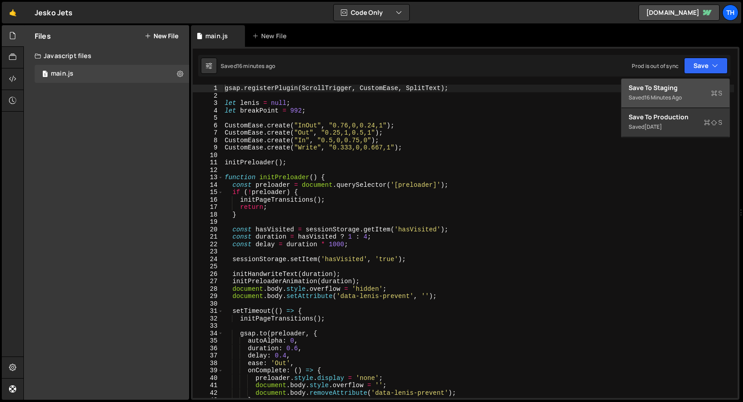
click at [710, 87] on div "Save to Staging S" at bounding box center [676, 87] width 94 height 9
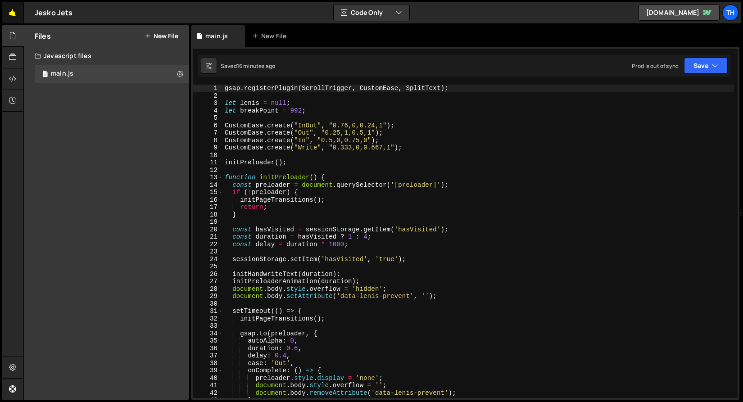
click at [10, 10] on link "🤙" at bounding box center [13, 13] width 22 height 22
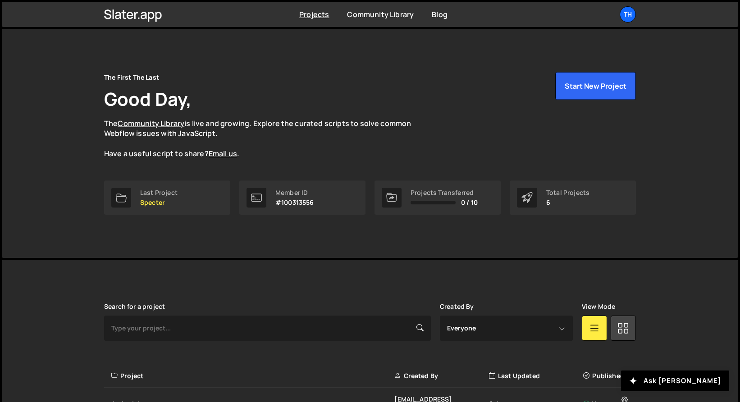
scroll to position [173, 0]
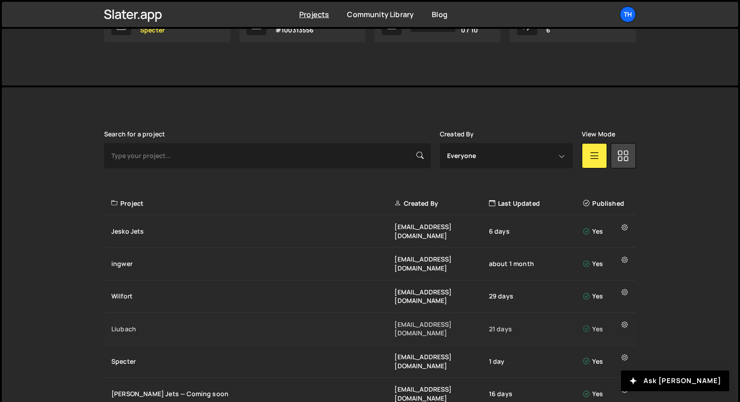
click at [139, 313] on div "Liubach ivanchopei@thefirstthelast.agency 21 days Yes" at bounding box center [370, 329] width 532 height 32
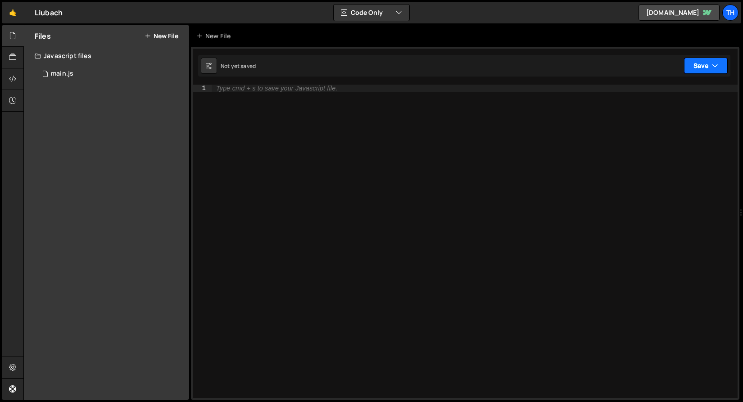
click at [705, 66] on button "Save" at bounding box center [706, 66] width 44 height 16
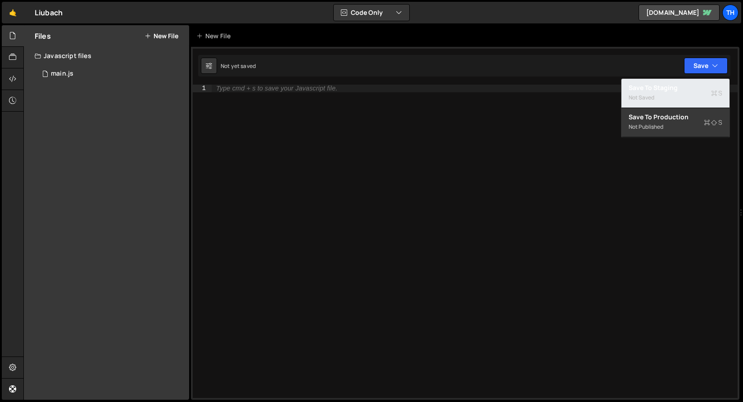
drag, startPoint x: 676, startPoint y: 89, endPoint x: 674, endPoint y: 75, distance: 14.5
click at [675, 89] on div "Save to Staging S" at bounding box center [676, 87] width 94 height 9
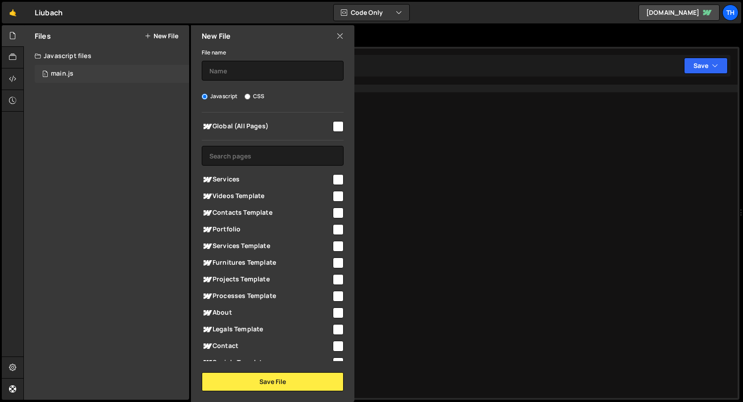
click at [40, 70] on div "1 main.js 0" at bounding box center [112, 74] width 155 height 18
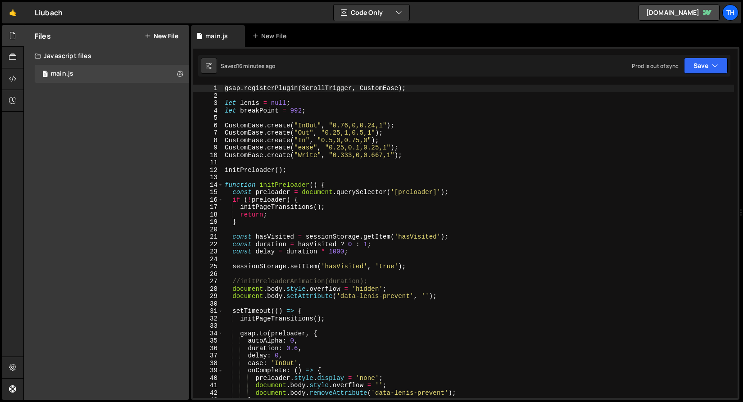
scroll to position [2381, 0]
click at [701, 68] on button "Save" at bounding box center [706, 66] width 44 height 16
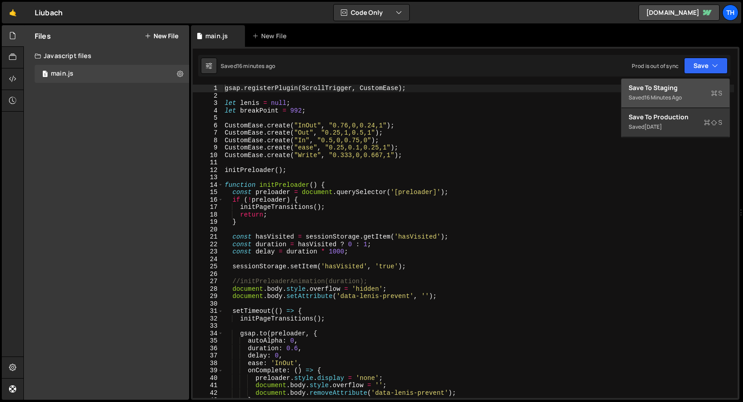
click at [691, 89] on div "Save to Staging S" at bounding box center [676, 87] width 94 height 9
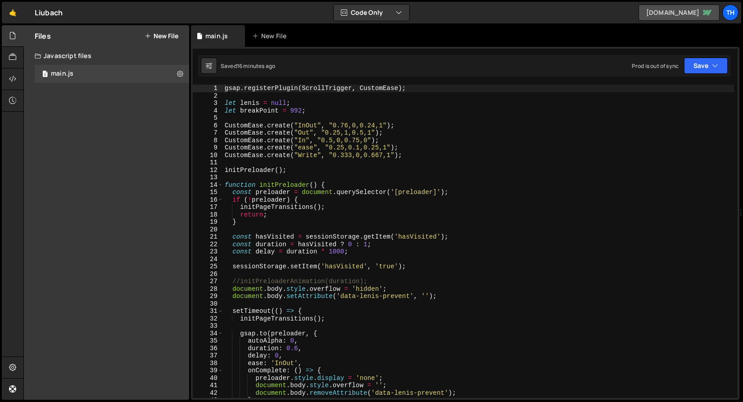
click at [676, 16] on link "liubach.webflow.io" at bounding box center [679, 13] width 81 height 16
click at [16, 13] on link "🤙" at bounding box center [13, 13] width 22 height 22
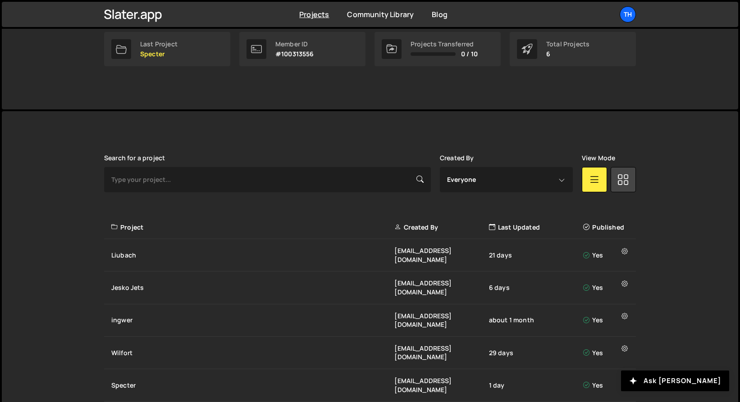
scroll to position [173, 0]
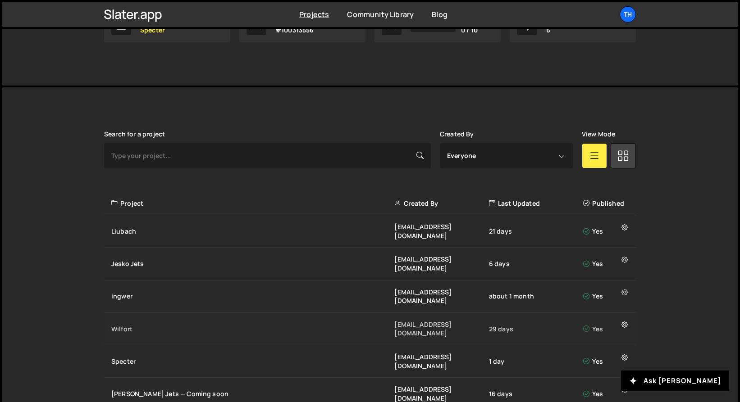
click at [161, 313] on div "Wilfort ivanchopei@thefirstthelast.agency 29 days Yes" at bounding box center [370, 329] width 532 height 32
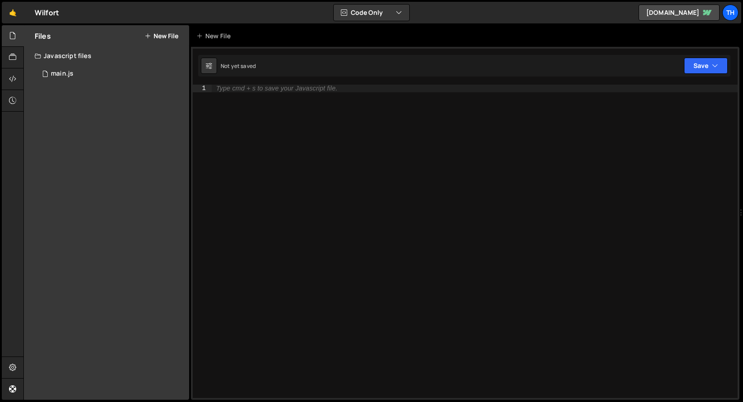
click at [90, 61] on div "Javascript files" at bounding box center [106, 56] width 165 height 18
click at [89, 72] on div "Files New File Javascript files 1 main.js 0 CSS files Copy share link Edit File…" at bounding box center [106, 212] width 165 height 375
click at [80, 56] on div "Javascript files" at bounding box center [106, 56] width 165 height 18
click at [79, 70] on div "1 main.js 0" at bounding box center [114, 74] width 158 height 18
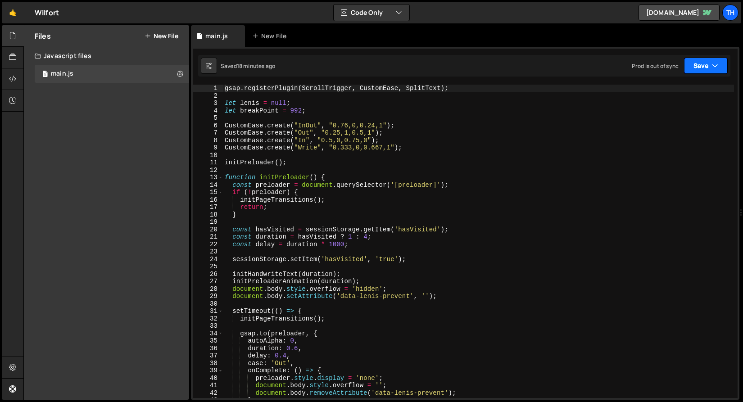
click at [701, 66] on button "Save" at bounding box center [706, 66] width 44 height 16
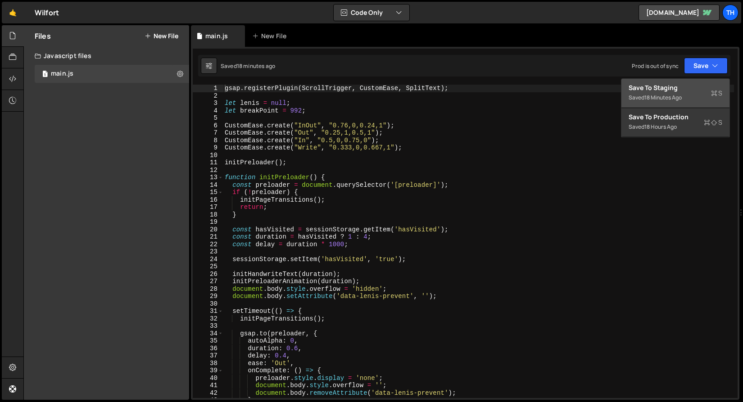
click at [700, 82] on button "Save to Staging S Saved 18 minutes ago" at bounding box center [676, 93] width 108 height 29
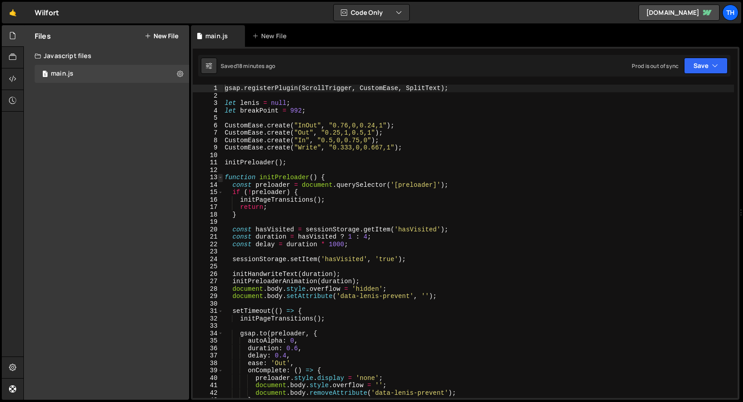
type textarea "gsap.registerPlugin(ScrollTrigger, CustomEase, SplitText);"
click at [220, 176] on span at bounding box center [220, 178] width 5 height 8
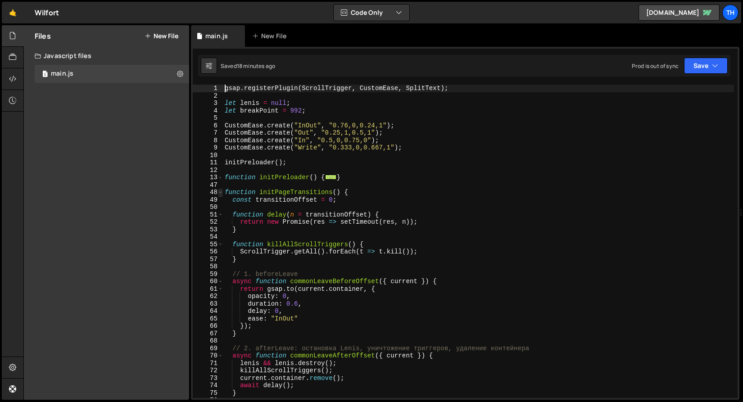
click at [220, 192] on span at bounding box center [220, 193] width 5 height 8
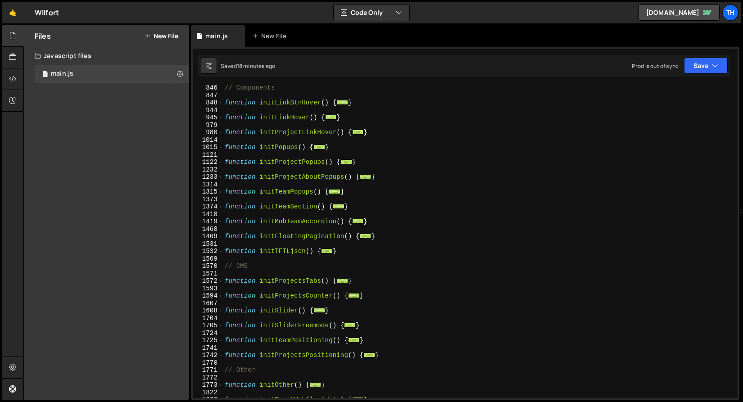
scroll to position [338, 0]
